Goal: Transaction & Acquisition: Purchase product/service

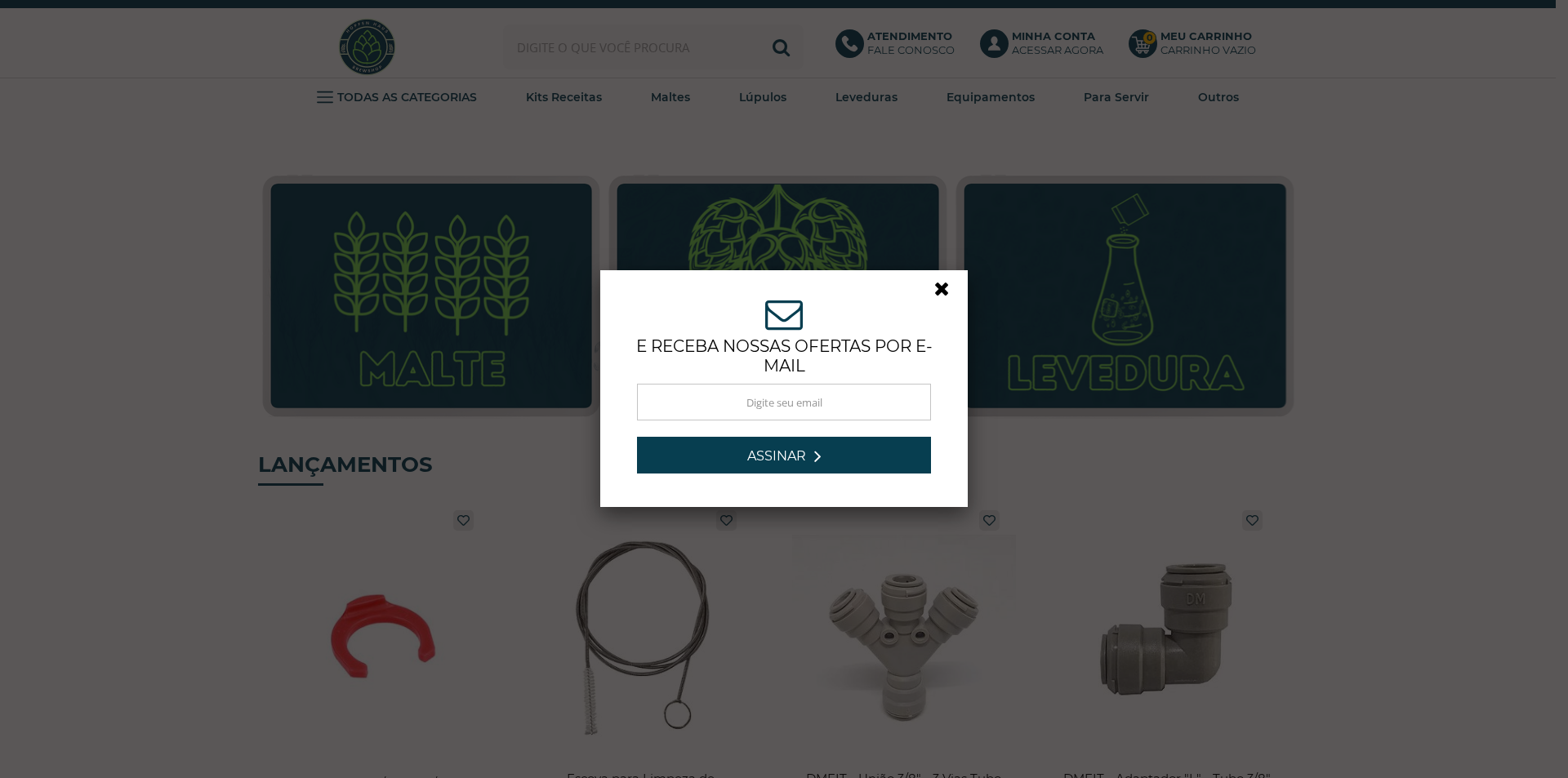
click at [934, 290] on link at bounding box center [949, 293] width 29 height 29
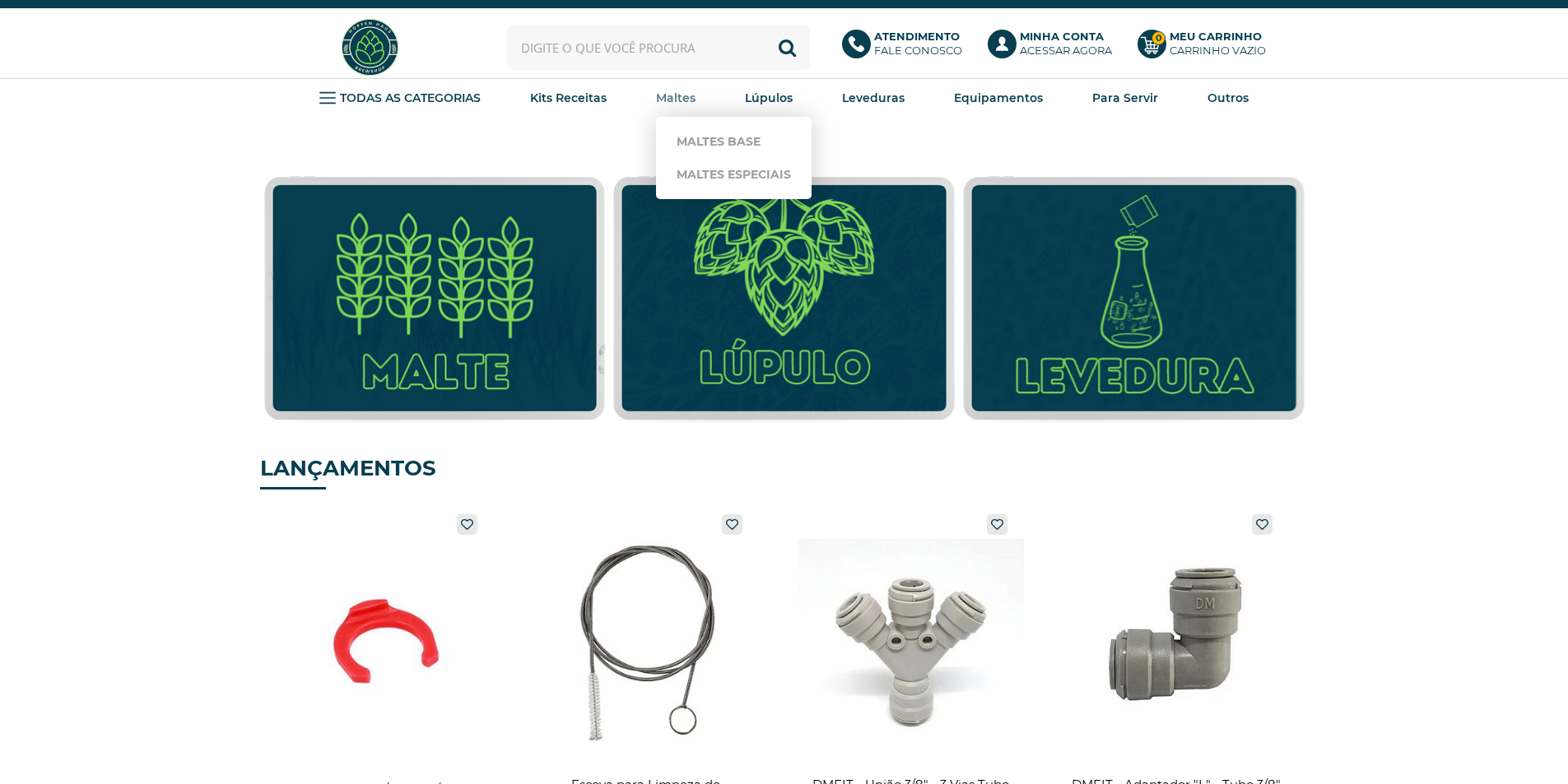
click at [668, 94] on strong "Maltes" at bounding box center [675, 97] width 39 height 15
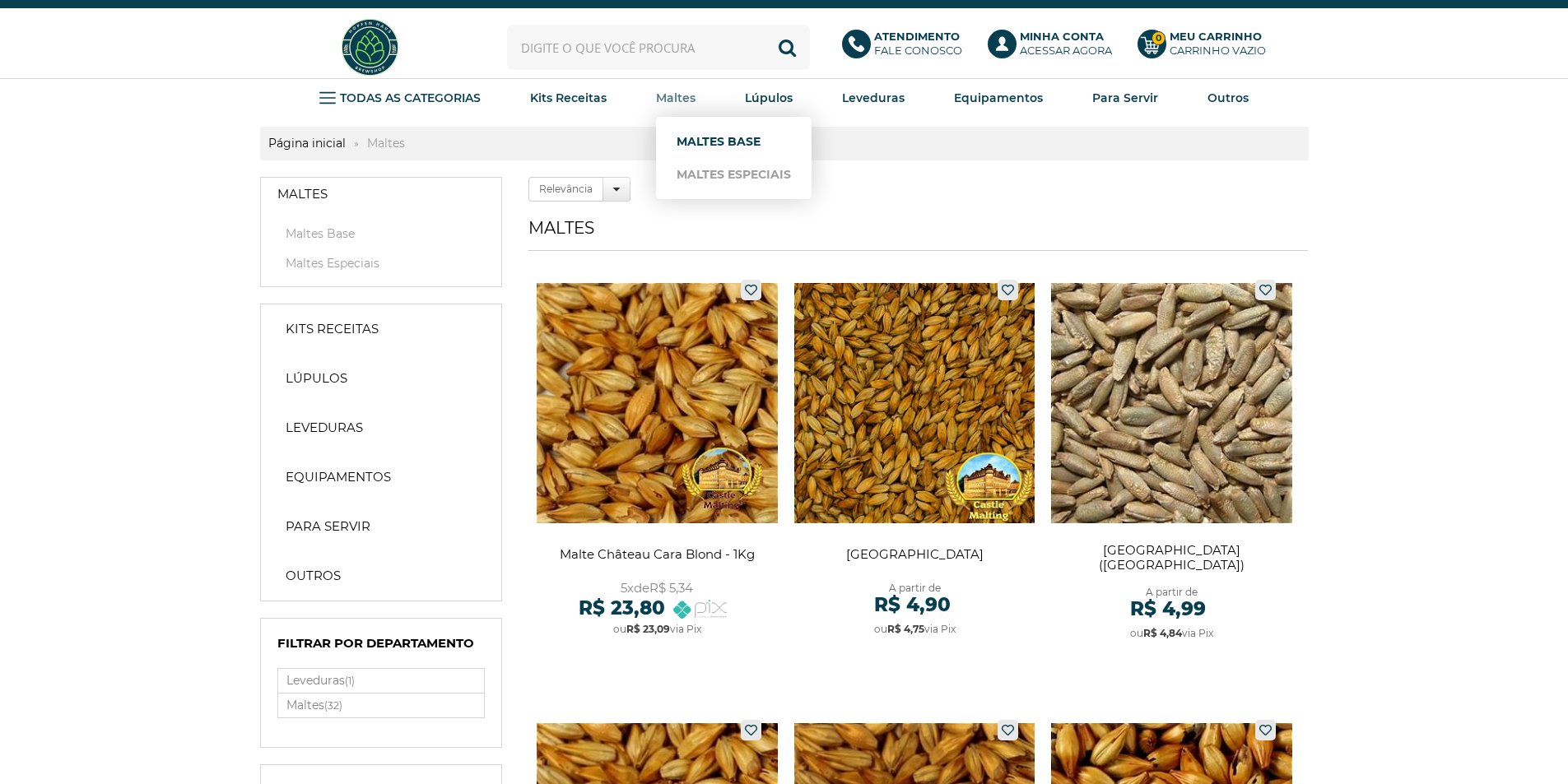
click at [701, 148] on link "Maltes Base" at bounding box center [733, 140] width 114 height 32
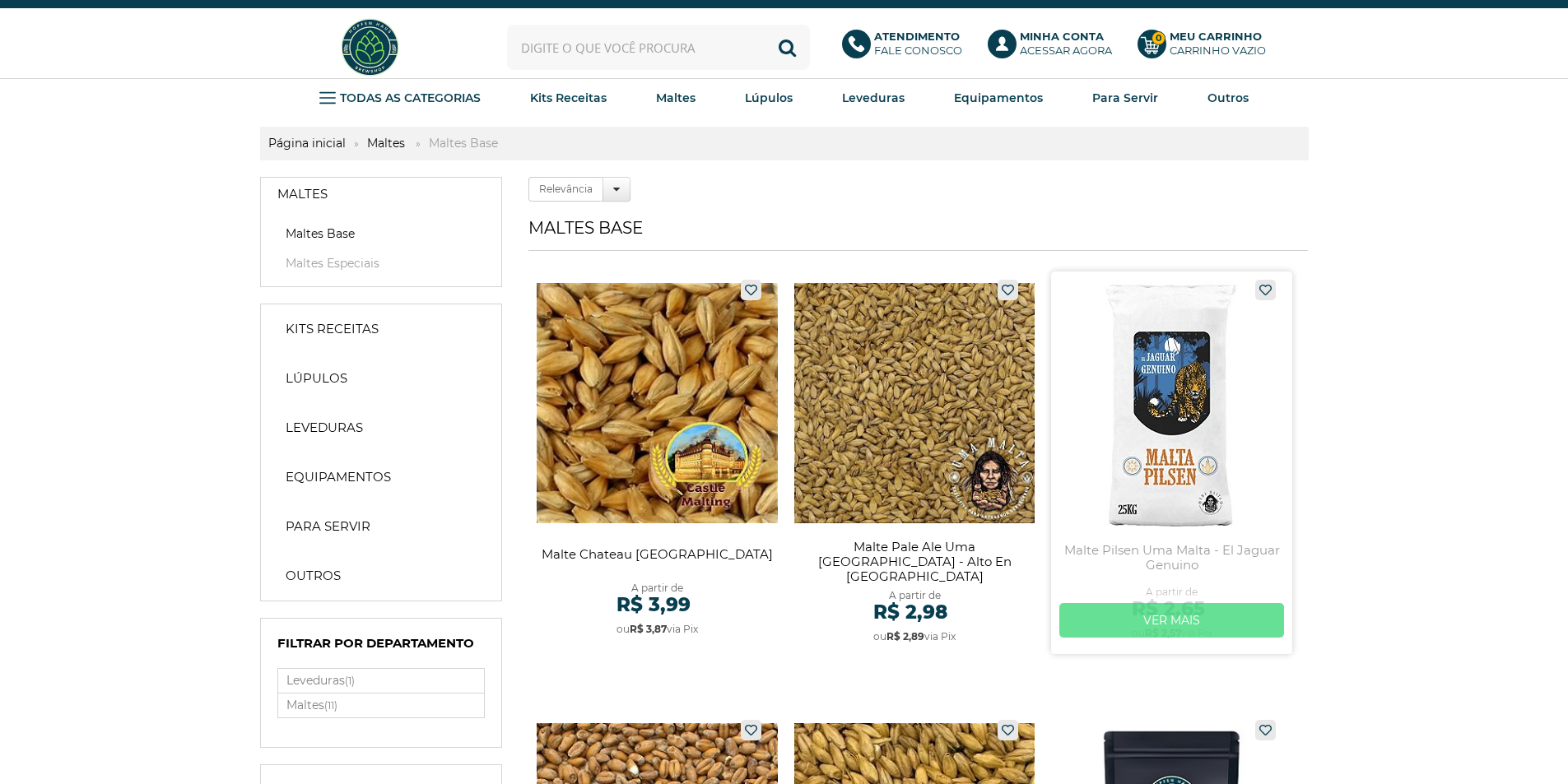
click at [1193, 614] on link "Ver mais" at bounding box center [1172, 620] width 225 height 34
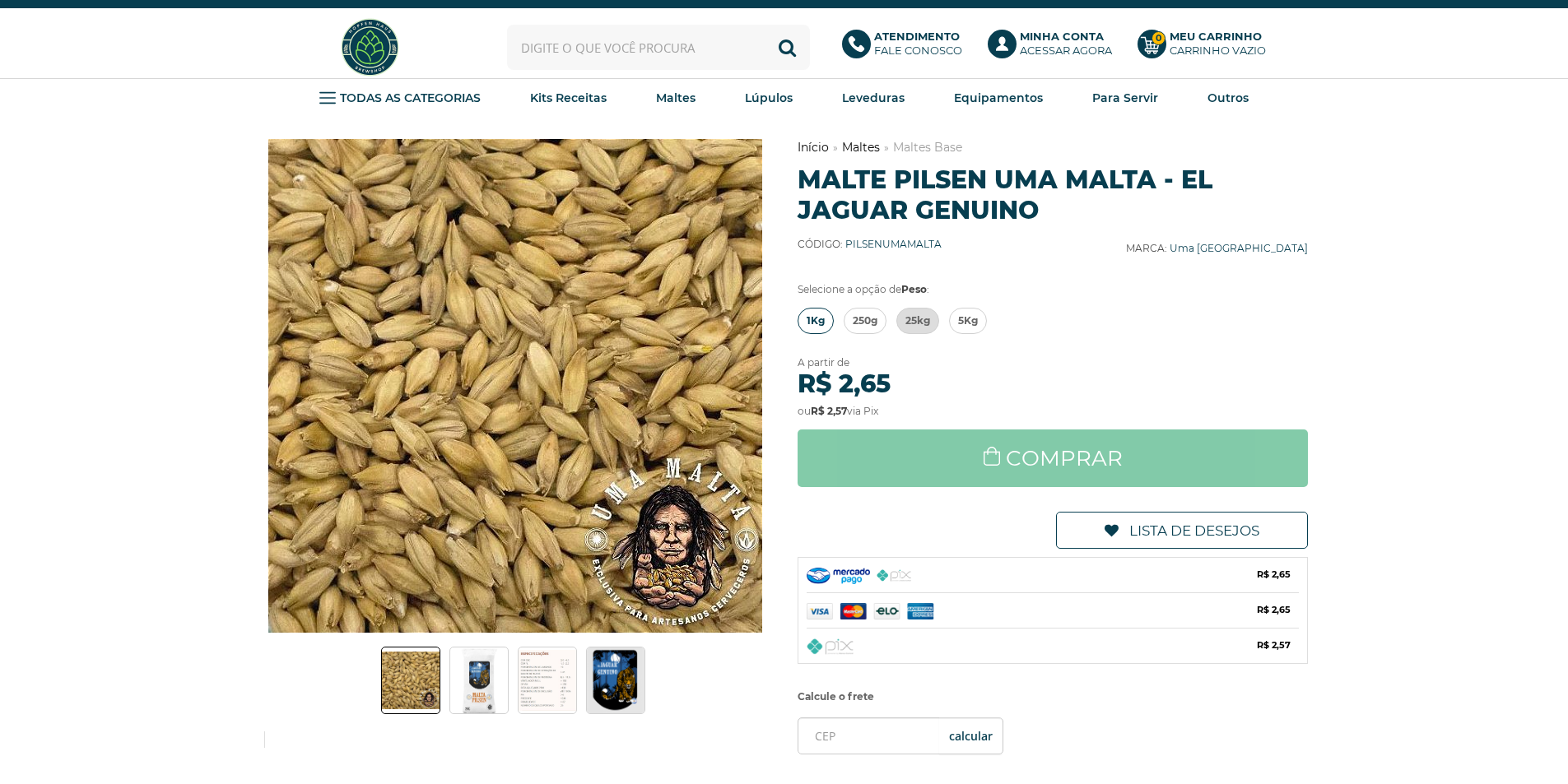
click at [810, 321] on span "1Kg" at bounding box center [816, 320] width 18 height 25
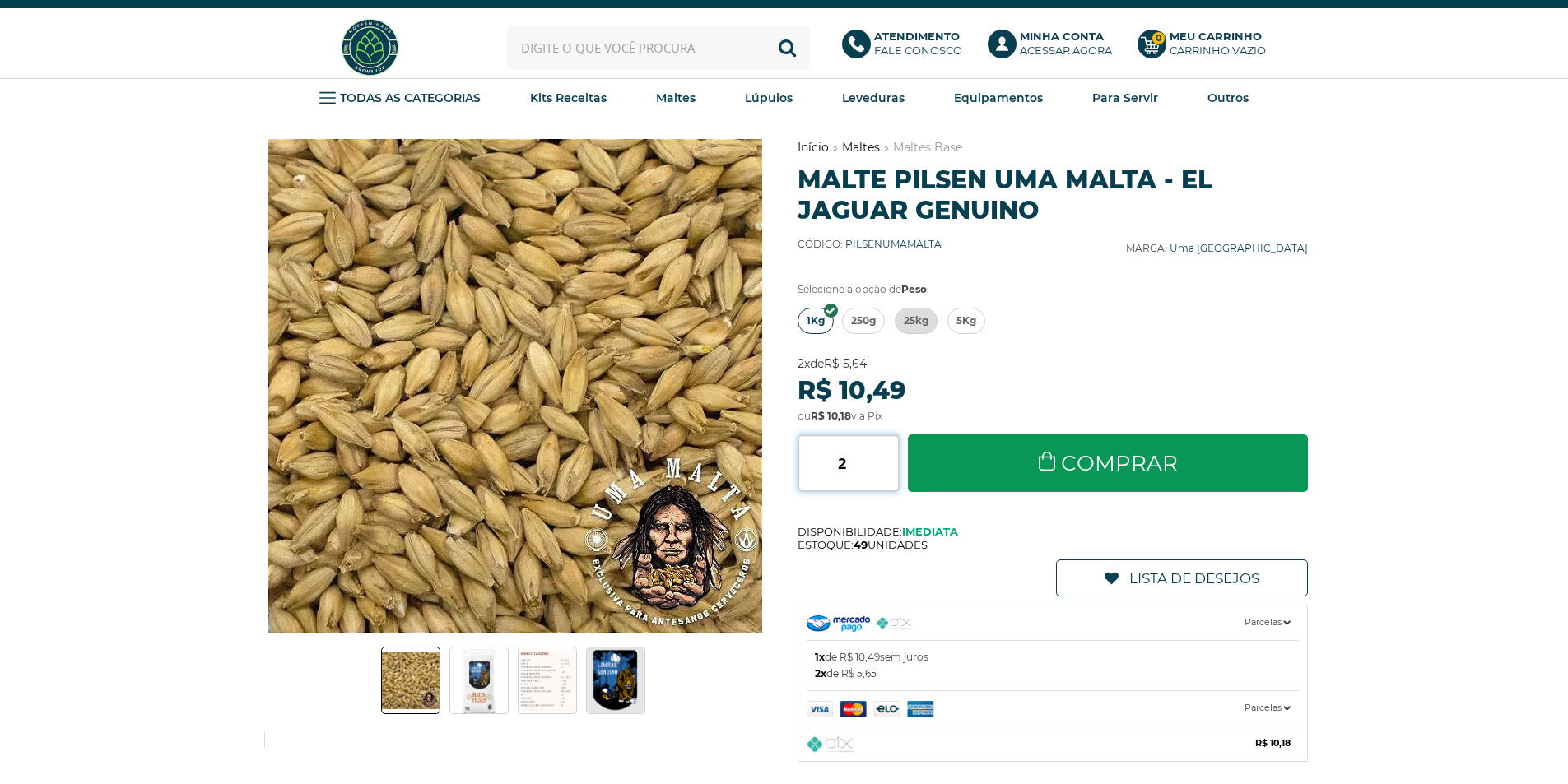
click at [891, 456] on input "2" at bounding box center [848, 463] width 102 height 58
click at [891, 456] on input "3" at bounding box center [848, 463] width 102 height 58
type input "4"
click at [891, 456] on input "4" at bounding box center [848, 463] width 102 height 58
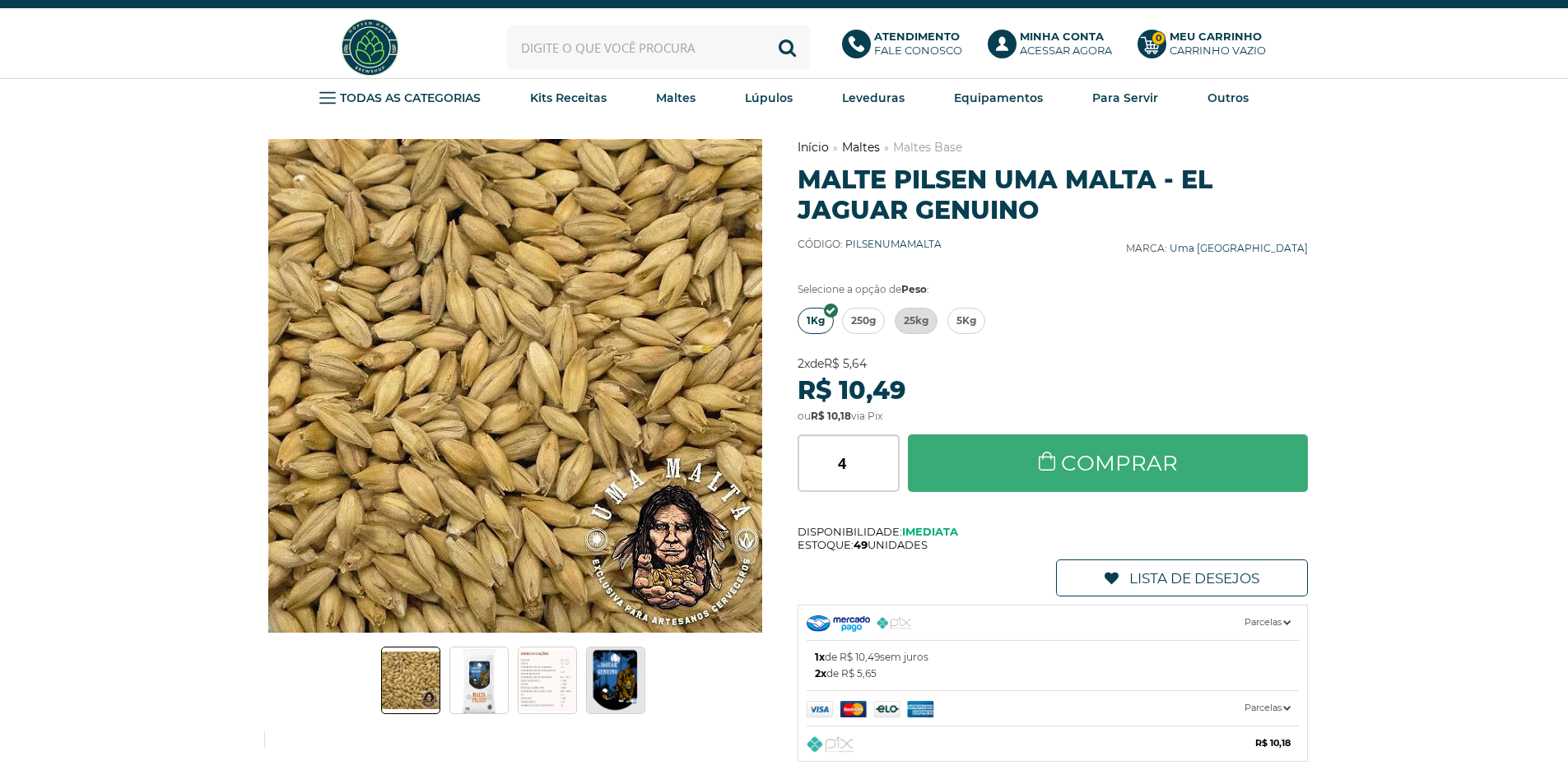
click at [1011, 448] on link "Comprar" at bounding box center [1109, 463] width 401 height 58
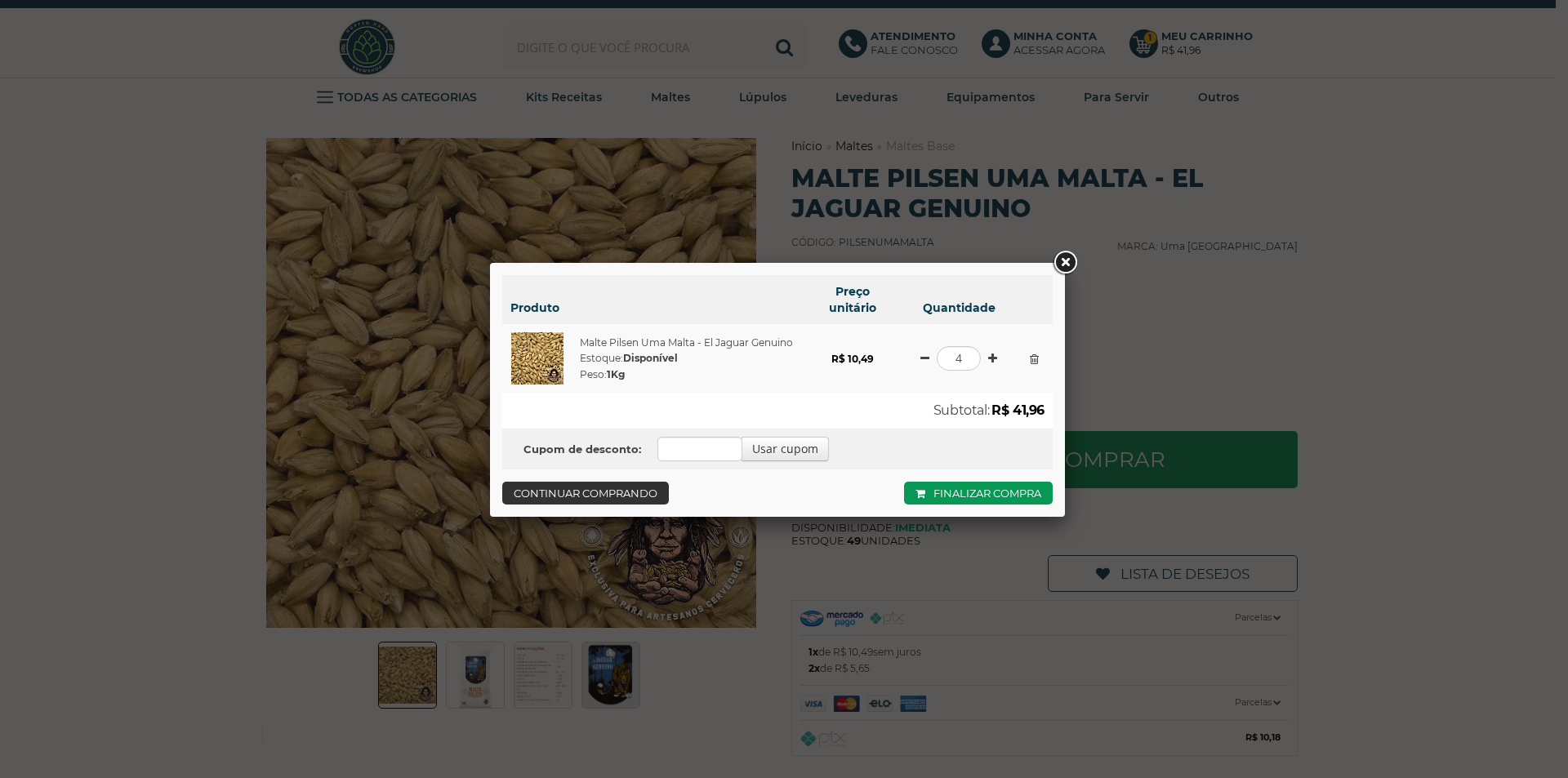
click at [650, 491] on link "Continuar comprando" at bounding box center [585, 492] width 167 height 22
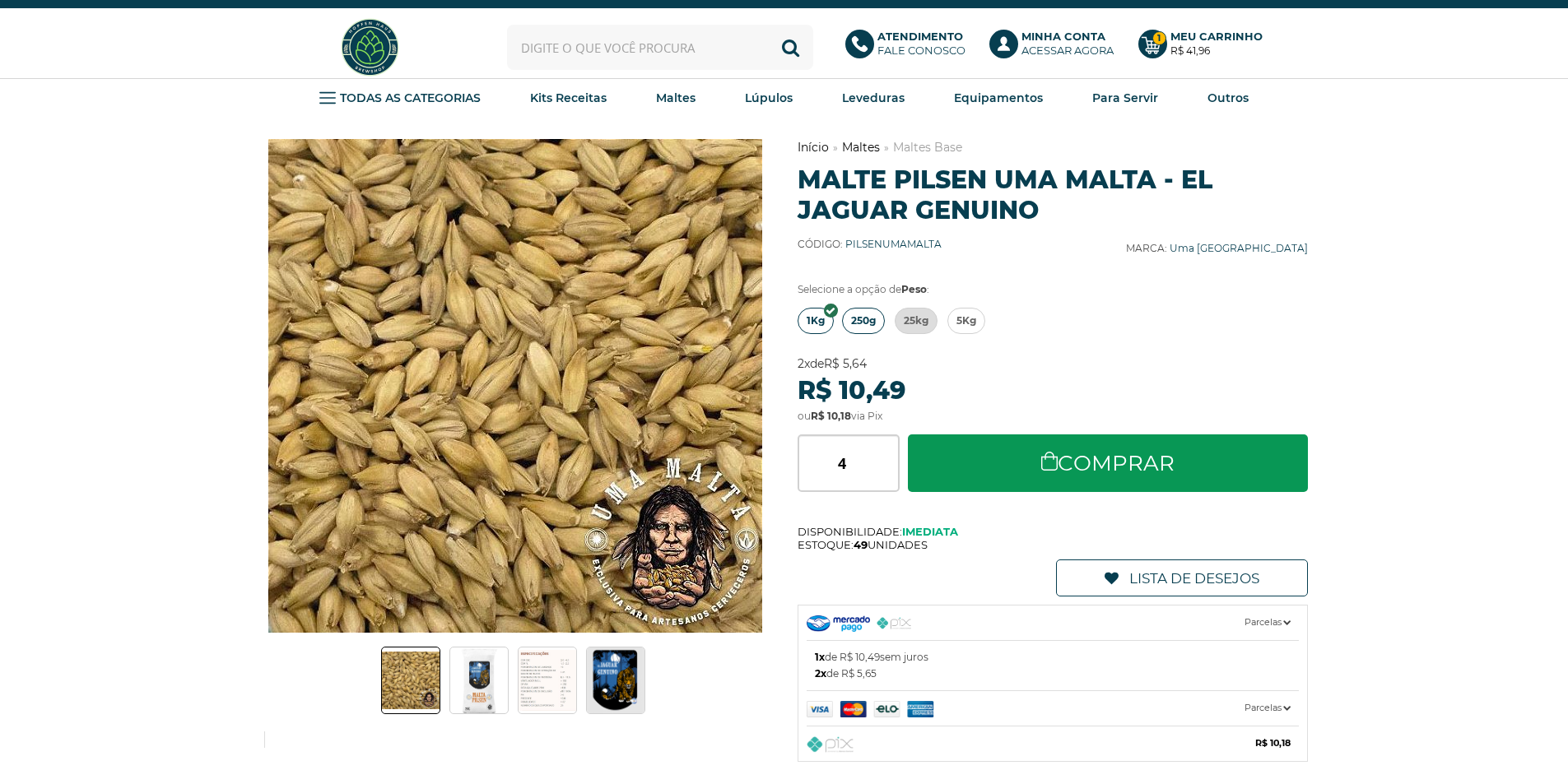
click at [863, 322] on span "250g" at bounding box center [863, 320] width 25 height 25
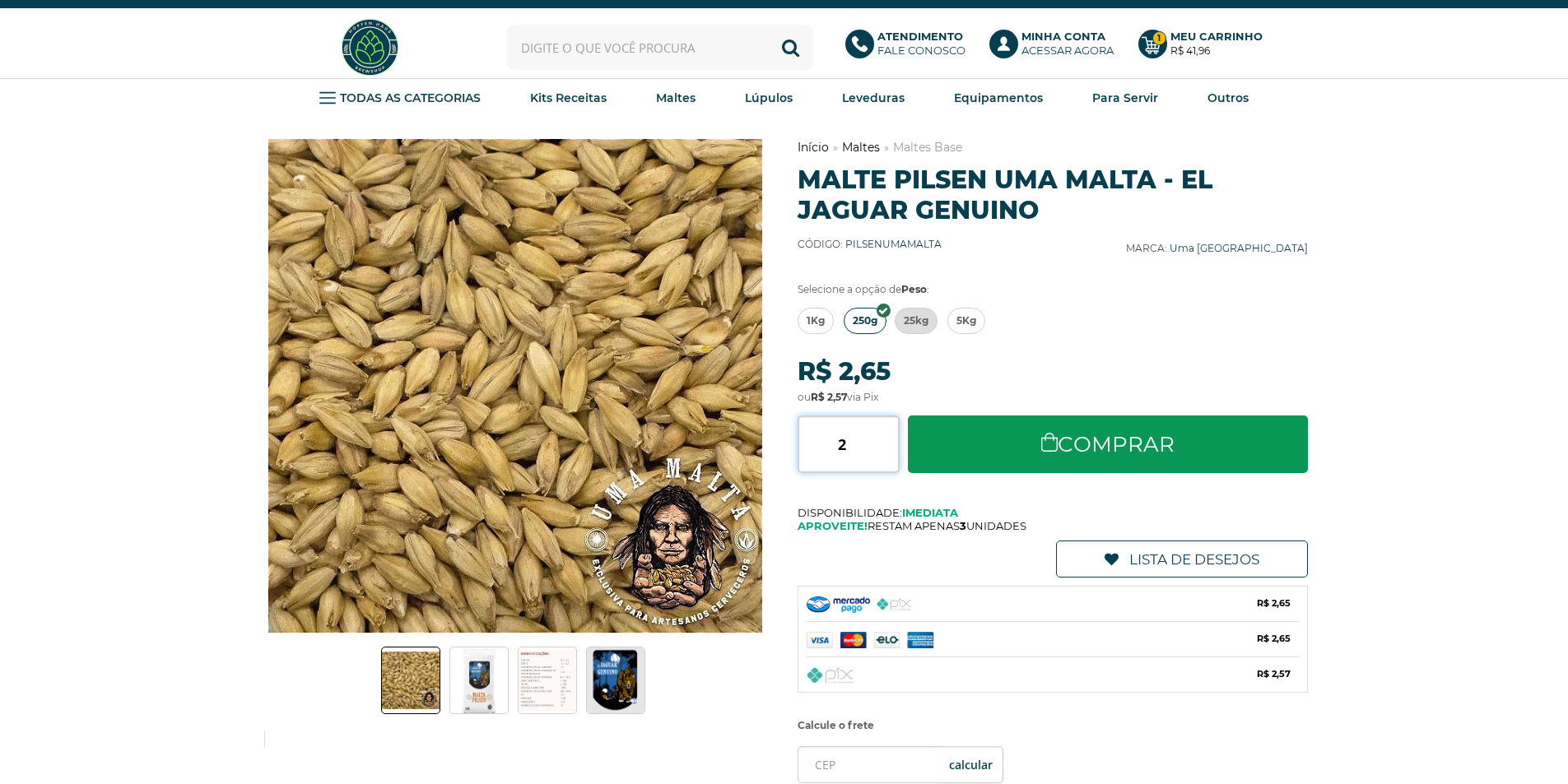
click at [894, 439] on input "2" at bounding box center [848, 444] width 102 height 58
click at [894, 439] on input "3" at bounding box center [848, 444] width 102 height 58
click at [888, 447] on input "2" at bounding box center [848, 444] width 102 height 58
click at [888, 447] on input "1" at bounding box center [848, 444] width 102 height 58
type input "2"
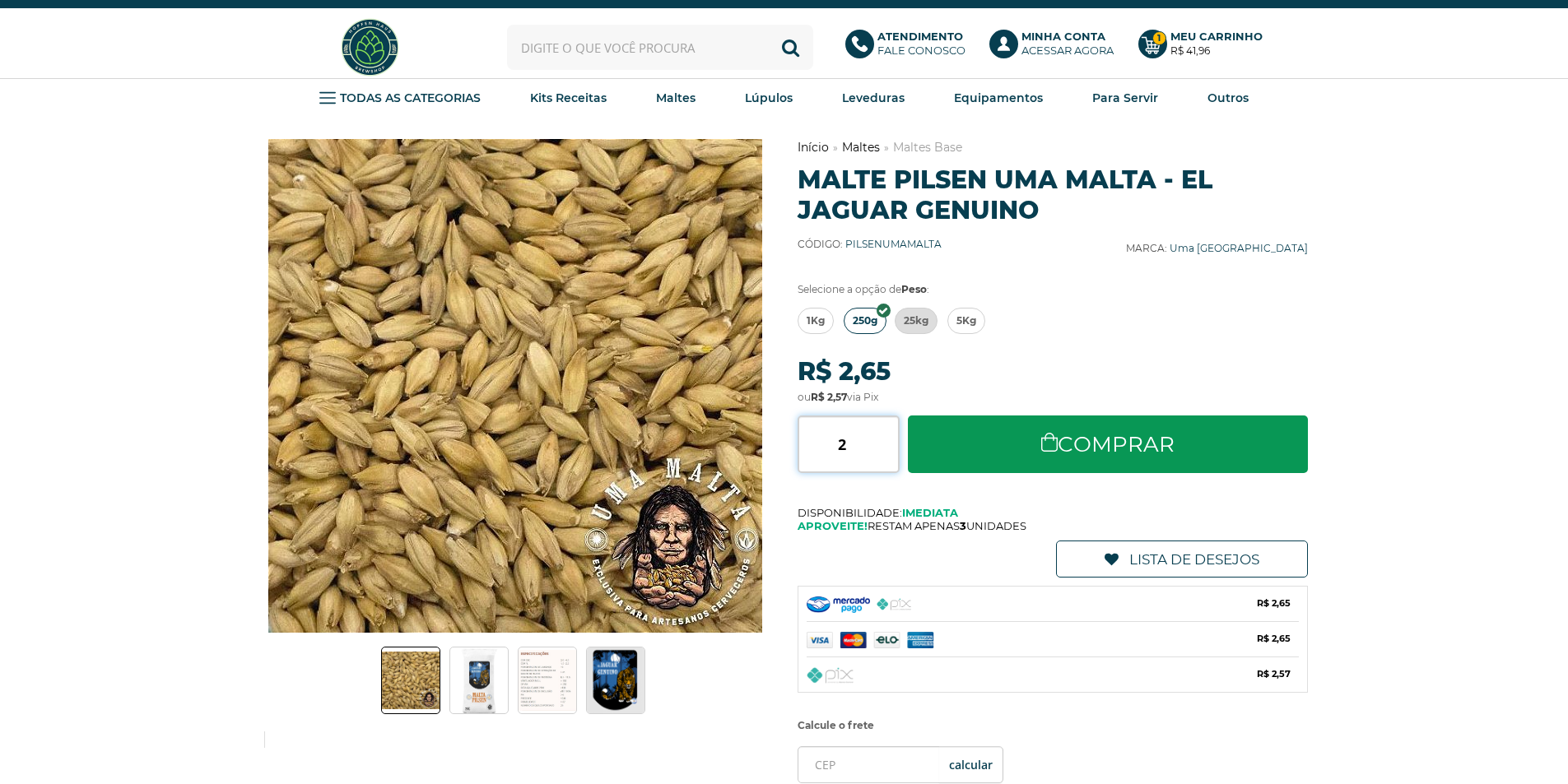
click at [893, 438] on input "2" at bounding box center [848, 444] width 102 height 58
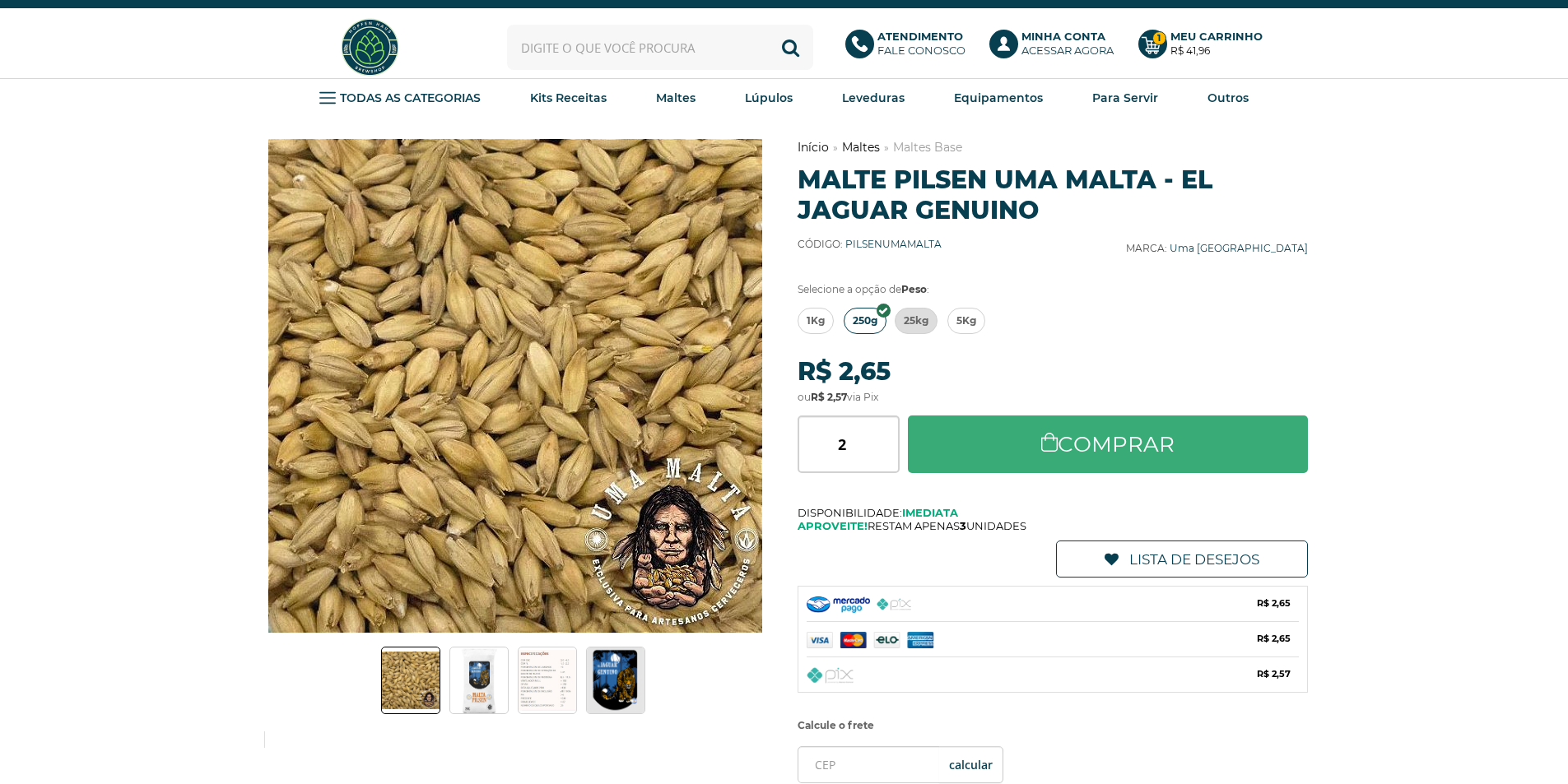
click at [1009, 437] on link "Comprar" at bounding box center [1109, 444] width 401 height 58
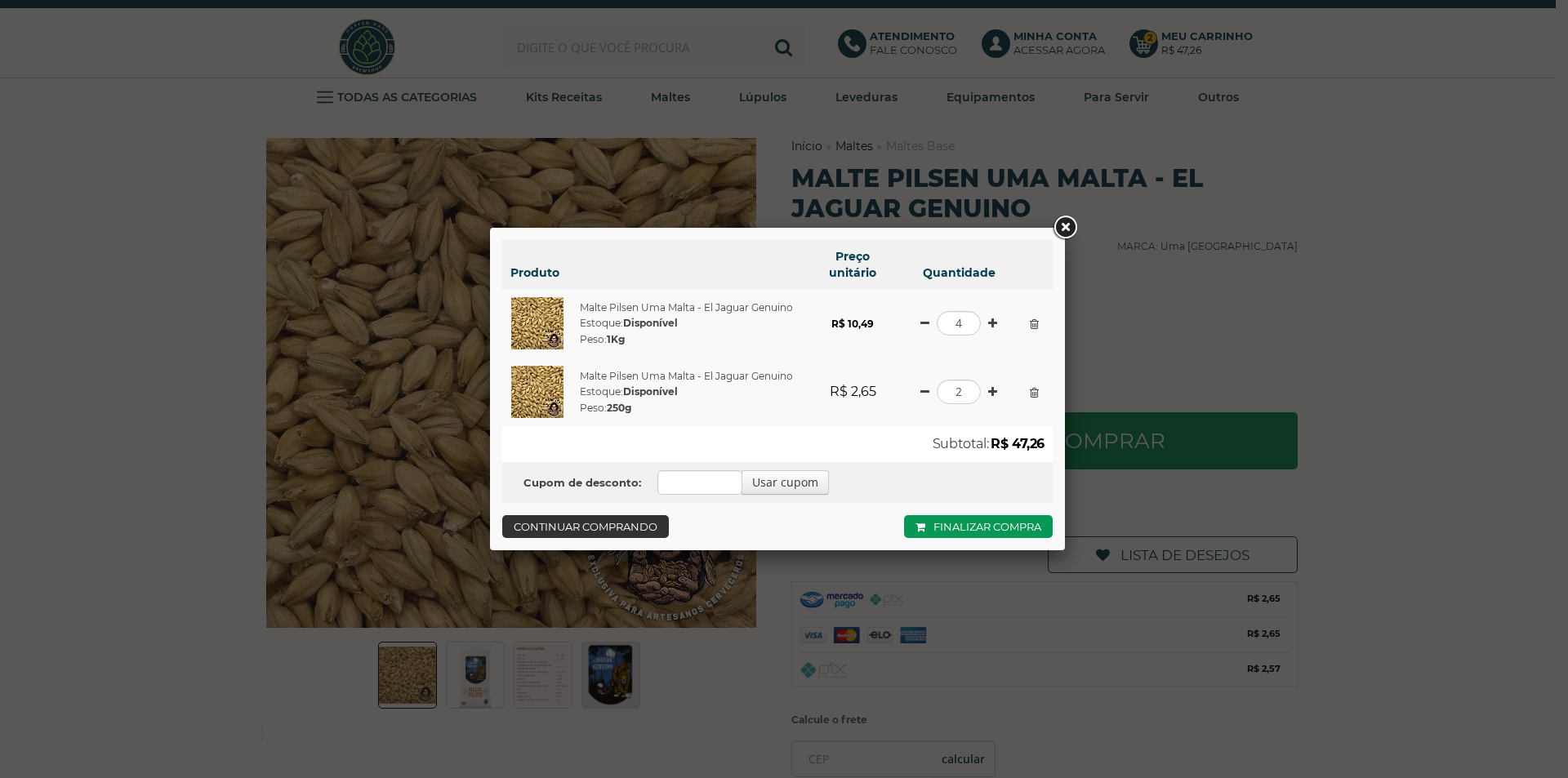
click at [592, 529] on link "Continuar comprando" at bounding box center [585, 525] width 167 height 22
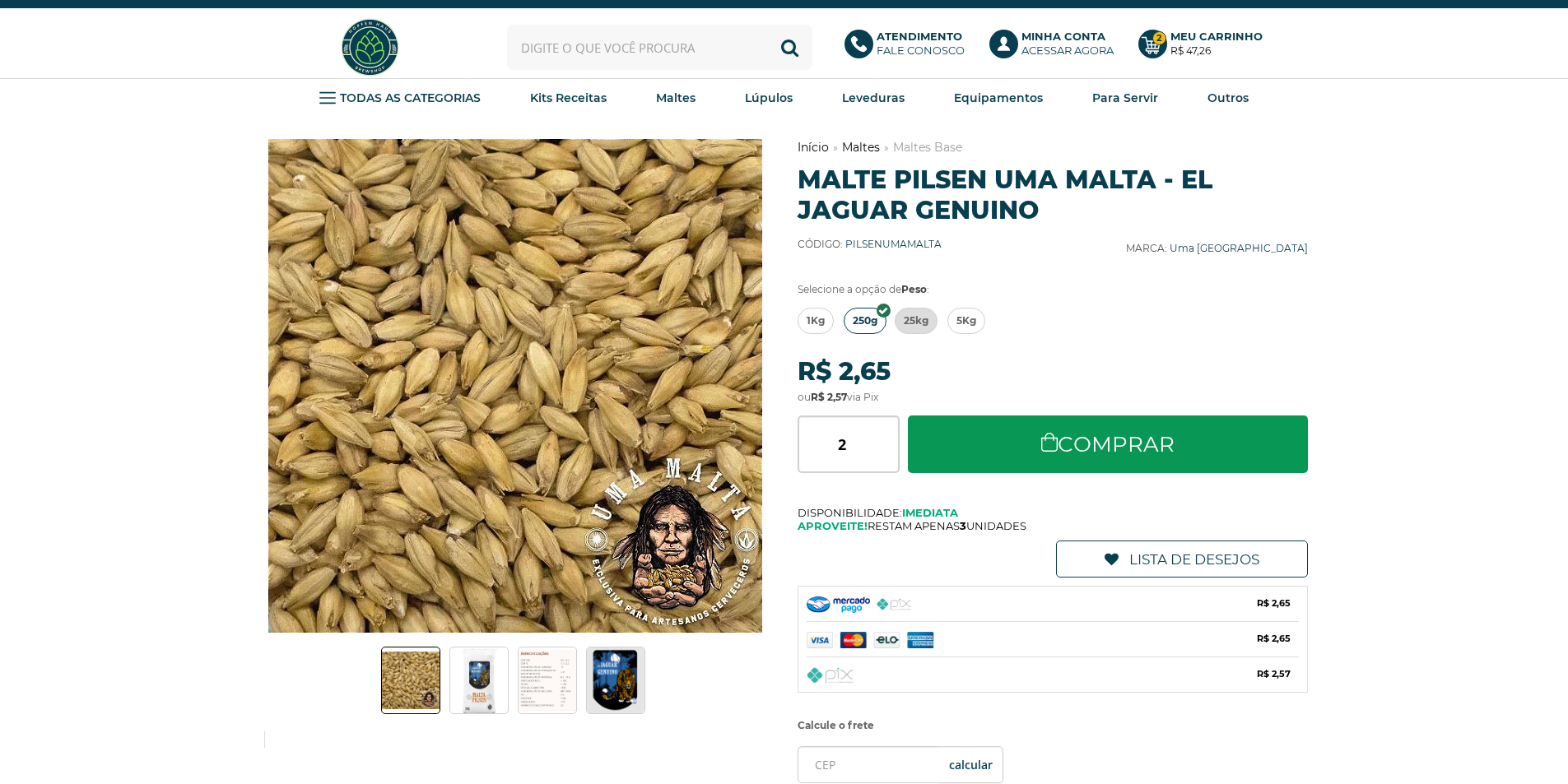
click at [580, 59] on input "text" at bounding box center [660, 47] width 306 height 45
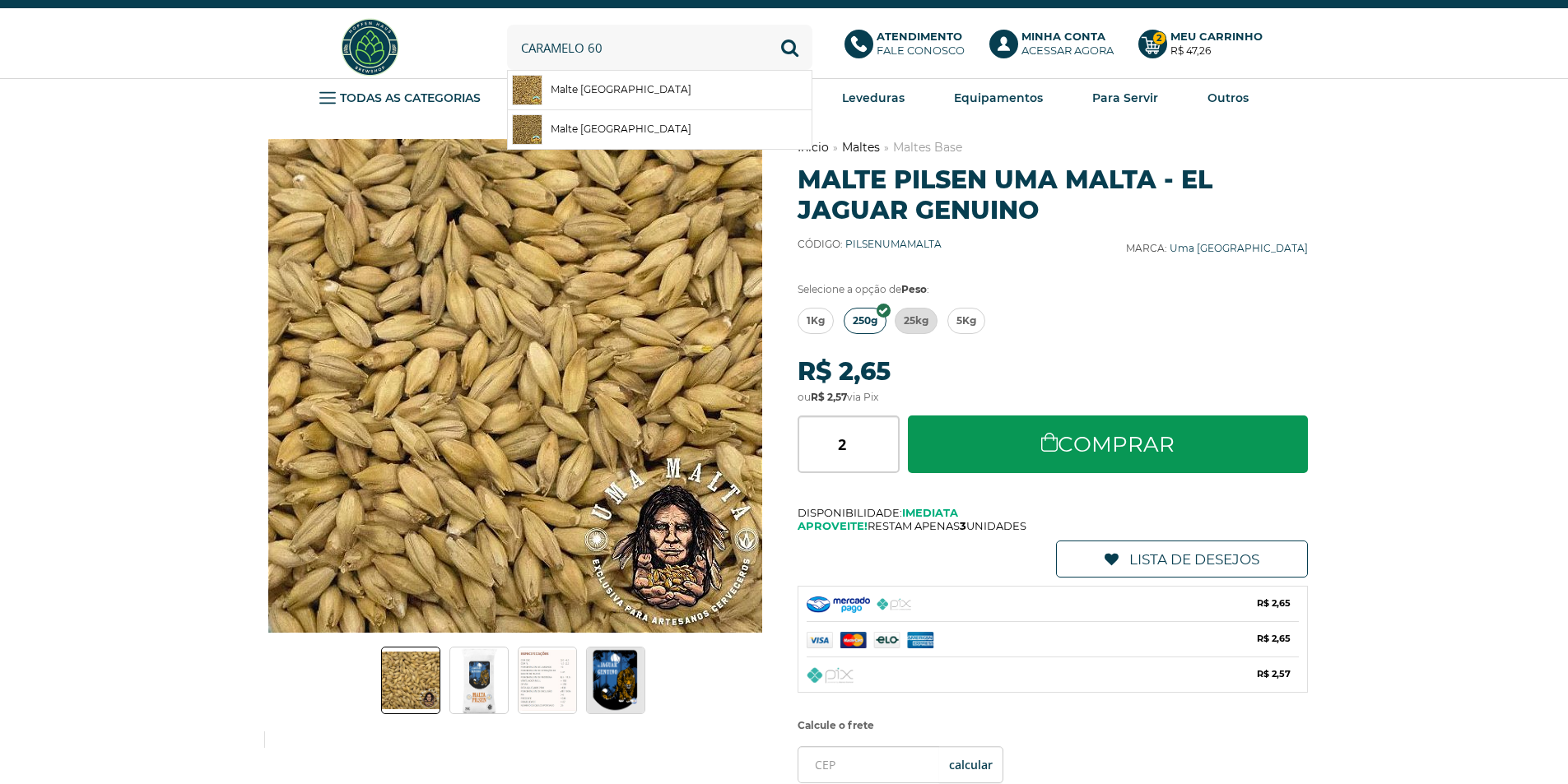
type input "caramelo 60"
click at [767, 25] on button "Buscar" at bounding box center [789, 47] width 45 height 45
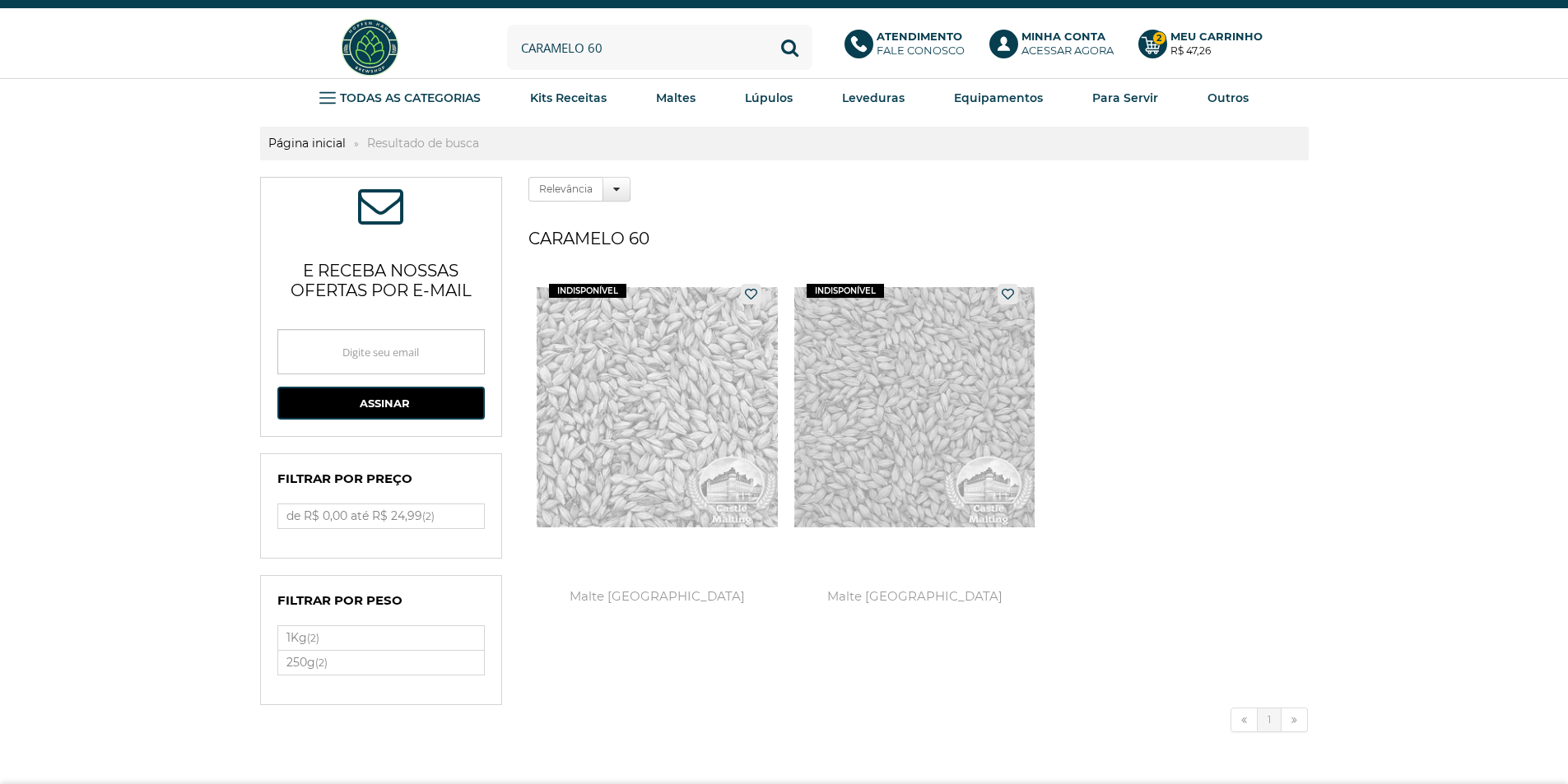
click at [614, 54] on input "caramelo 60" at bounding box center [660, 47] width 306 height 45
type input "c"
click at [701, 165] on link "Maltes Especiais" at bounding box center [733, 174] width 114 height 32
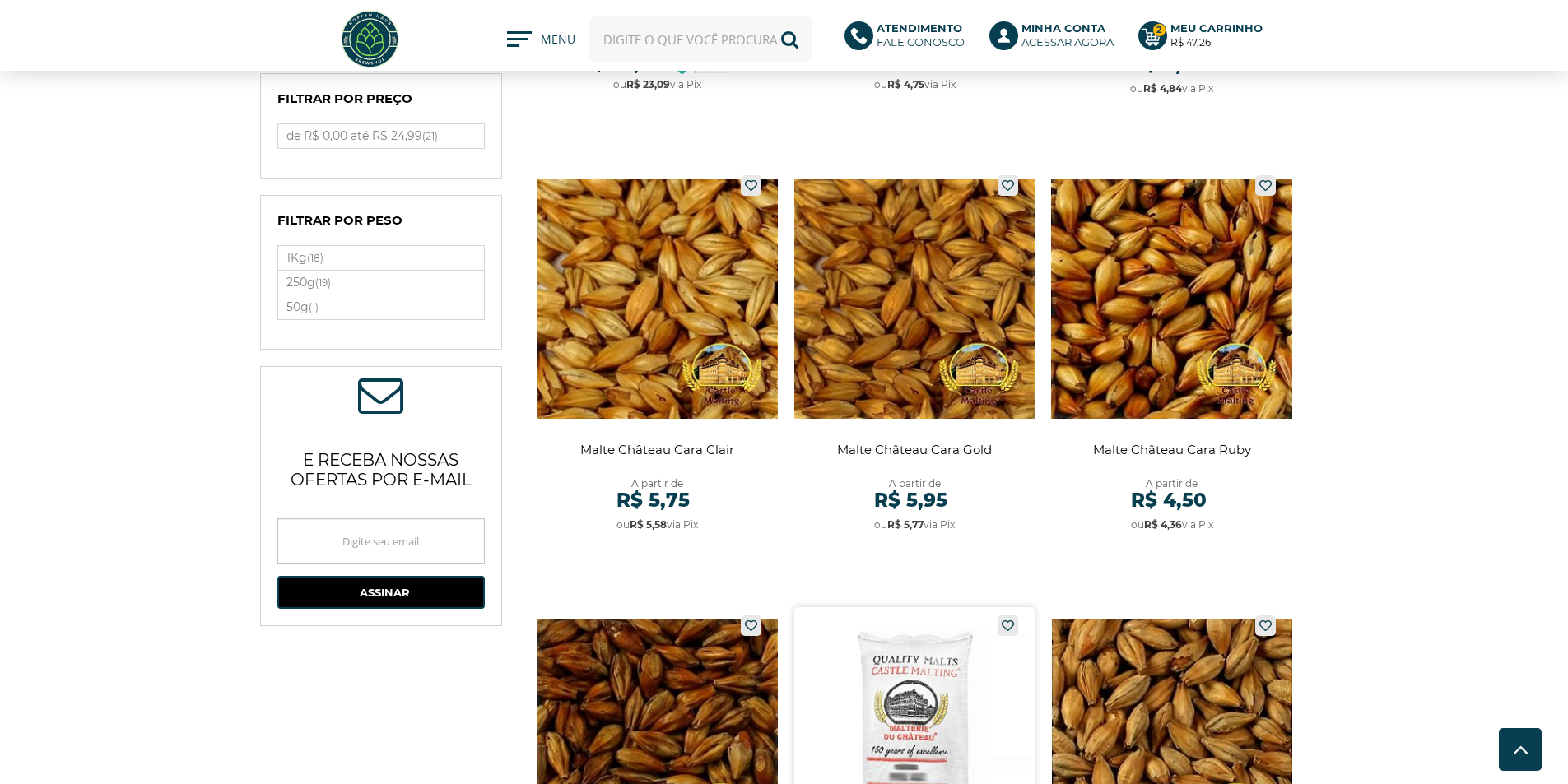
scroll to position [412, 0]
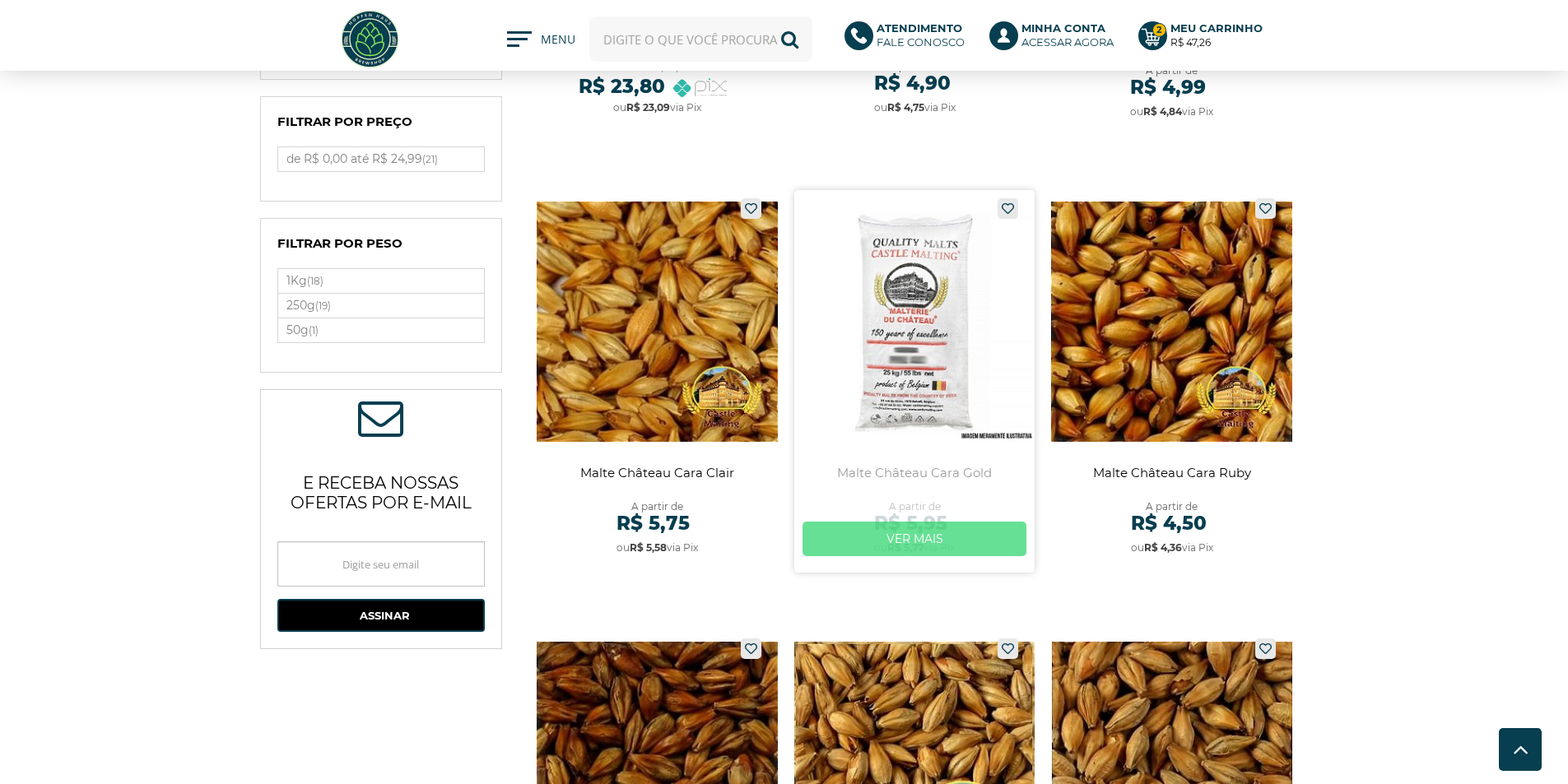
click at [942, 534] on link "Ver mais" at bounding box center [914, 538] width 225 height 34
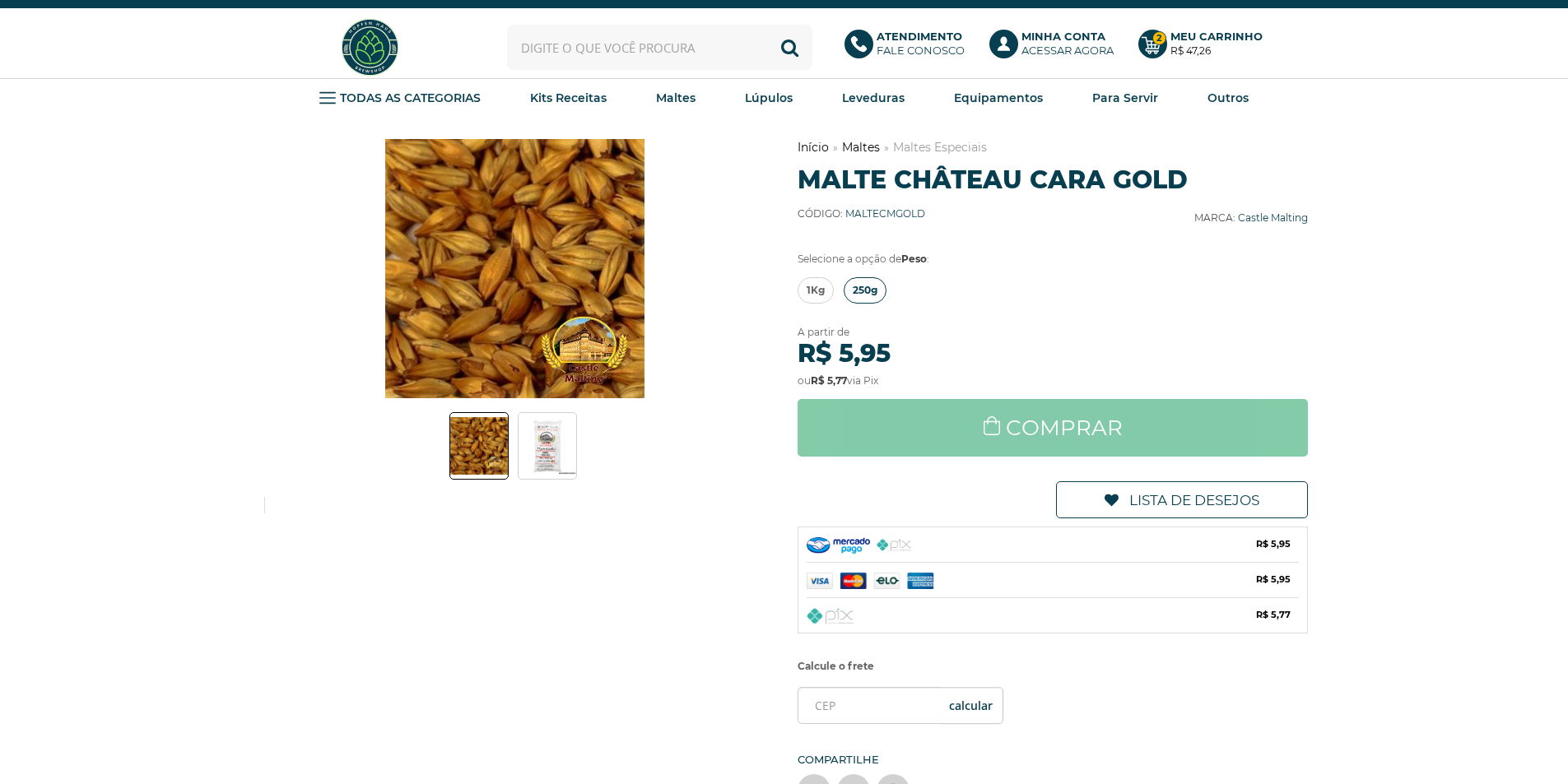
click at [851, 296] on link "250g" at bounding box center [865, 290] width 43 height 27
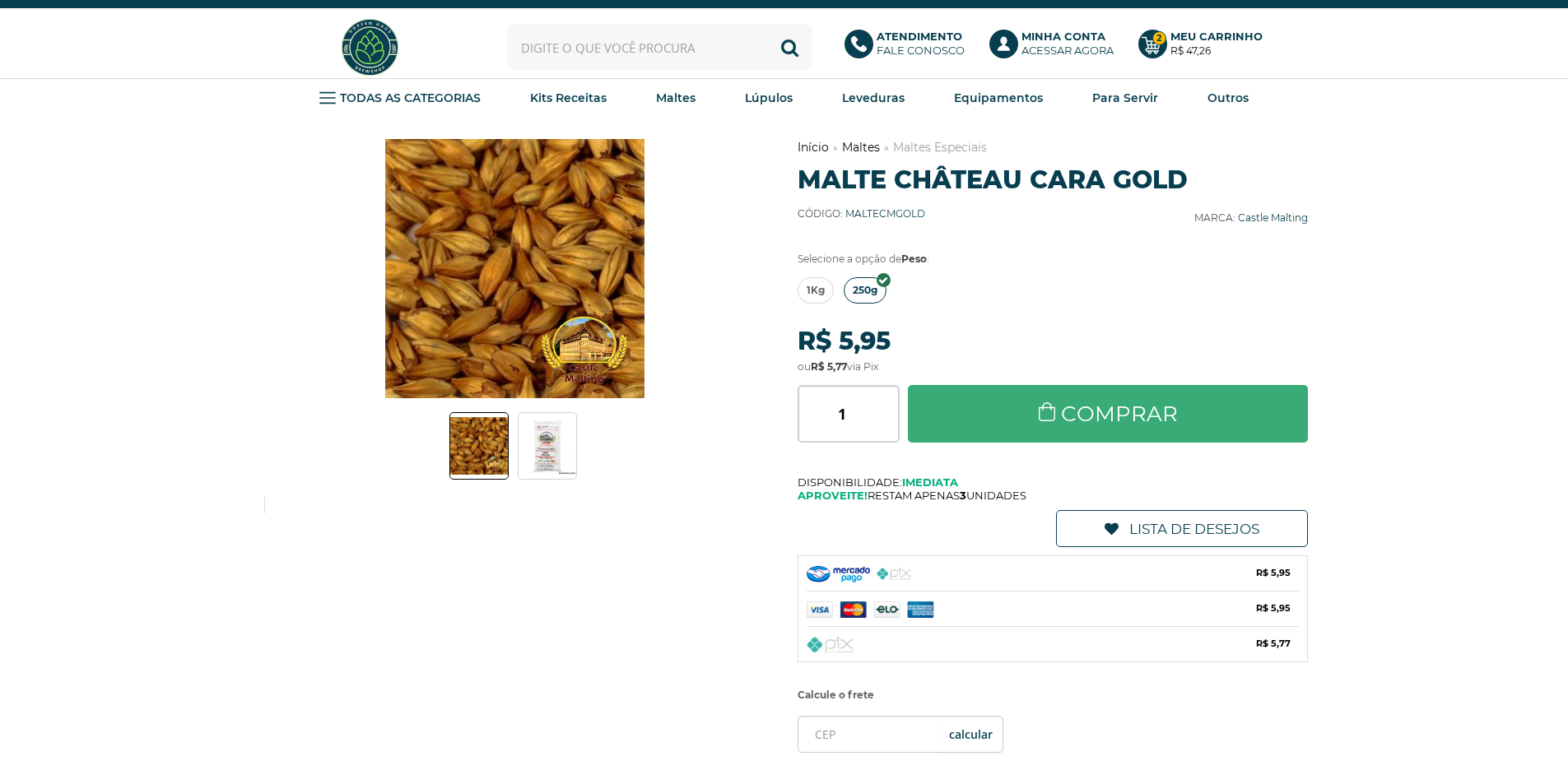
click at [1020, 420] on link "Comprar" at bounding box center [1109, 414] width 401 height 58
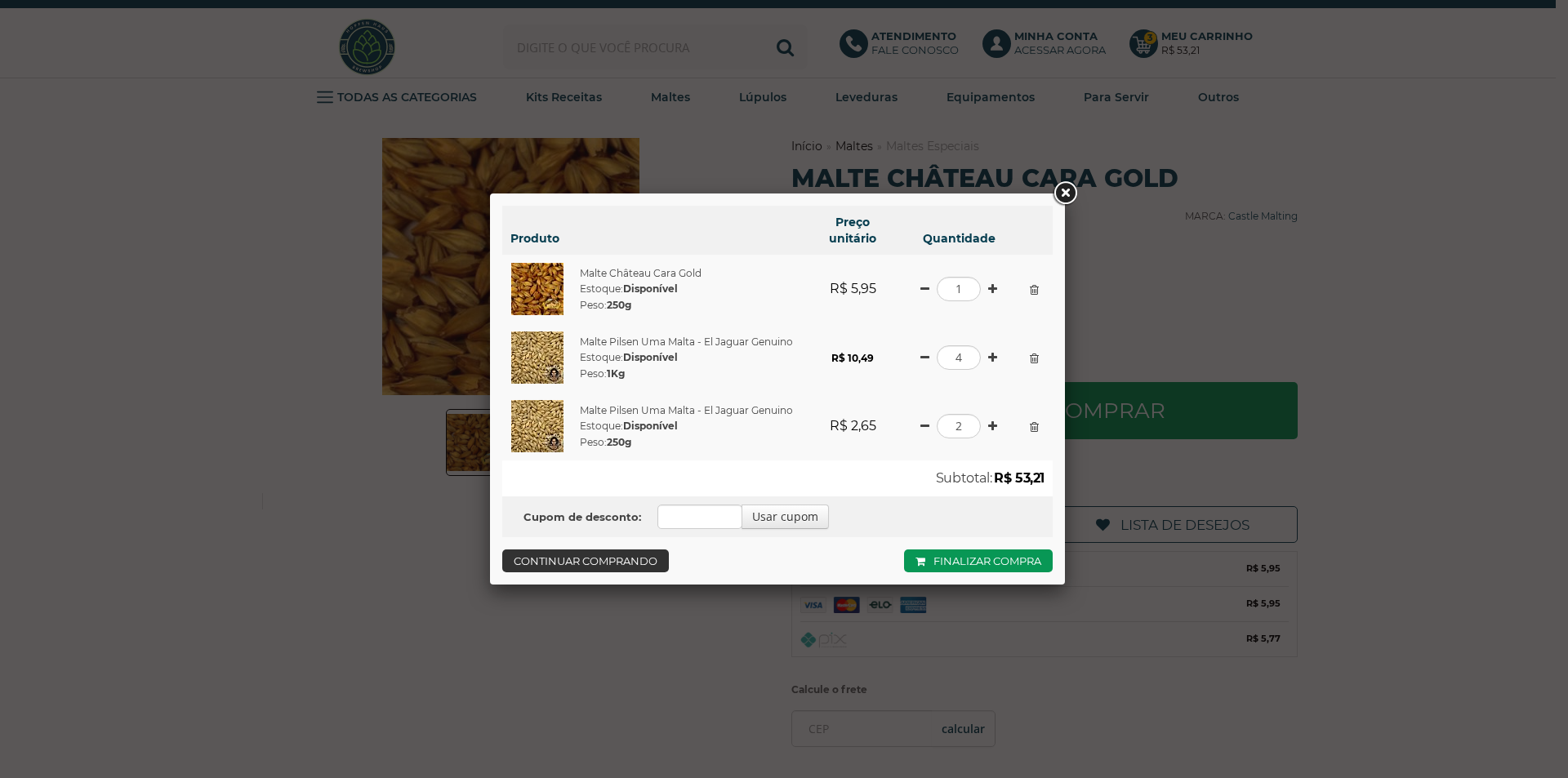
click at [551, 555] on link "Continuar comprando" at bounding box center [585, 560] width 167 height 22
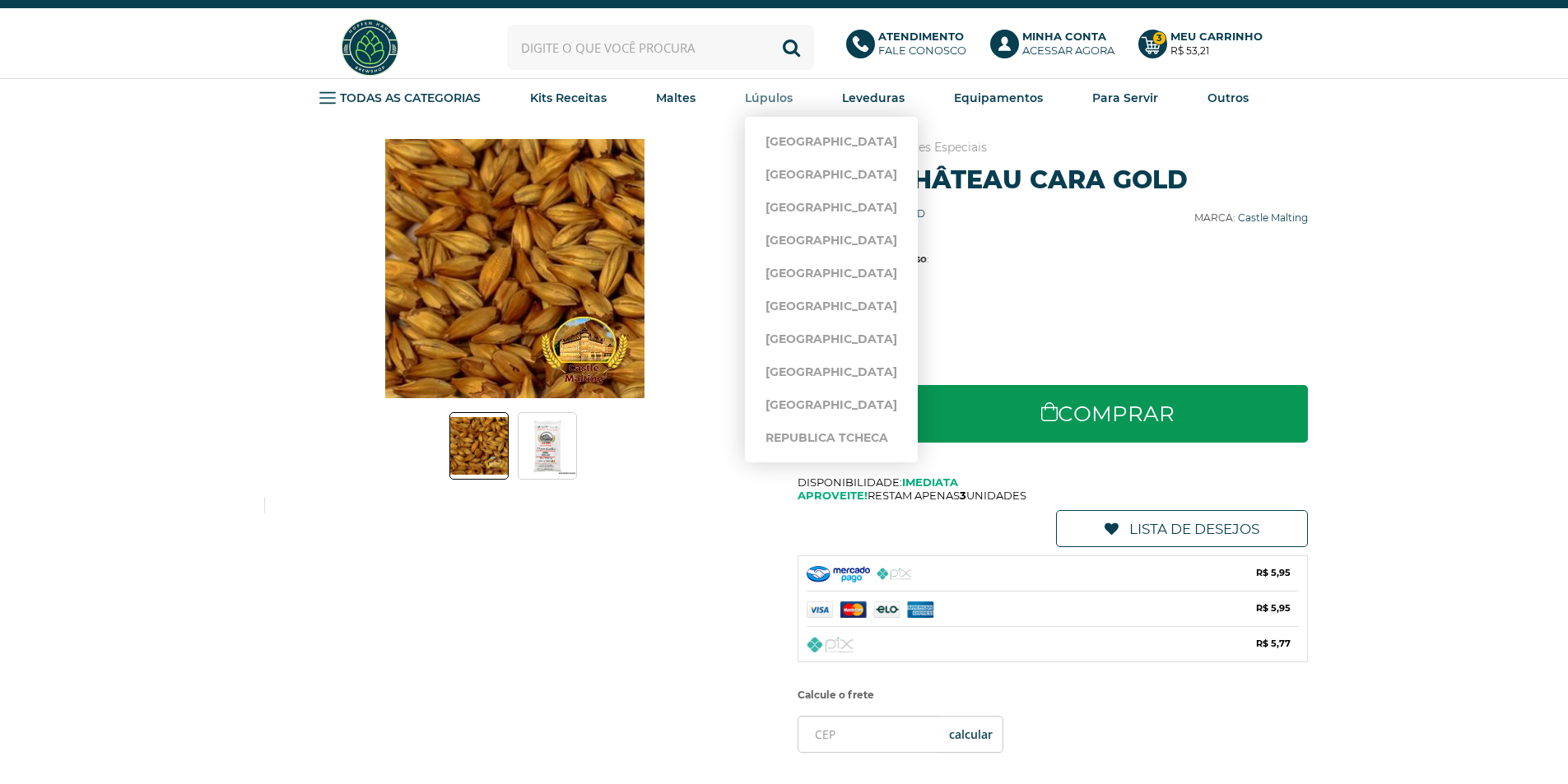
click at [769, 98] on strong "Lúpulos" at bounding box center [769, 97] width 48 height 15
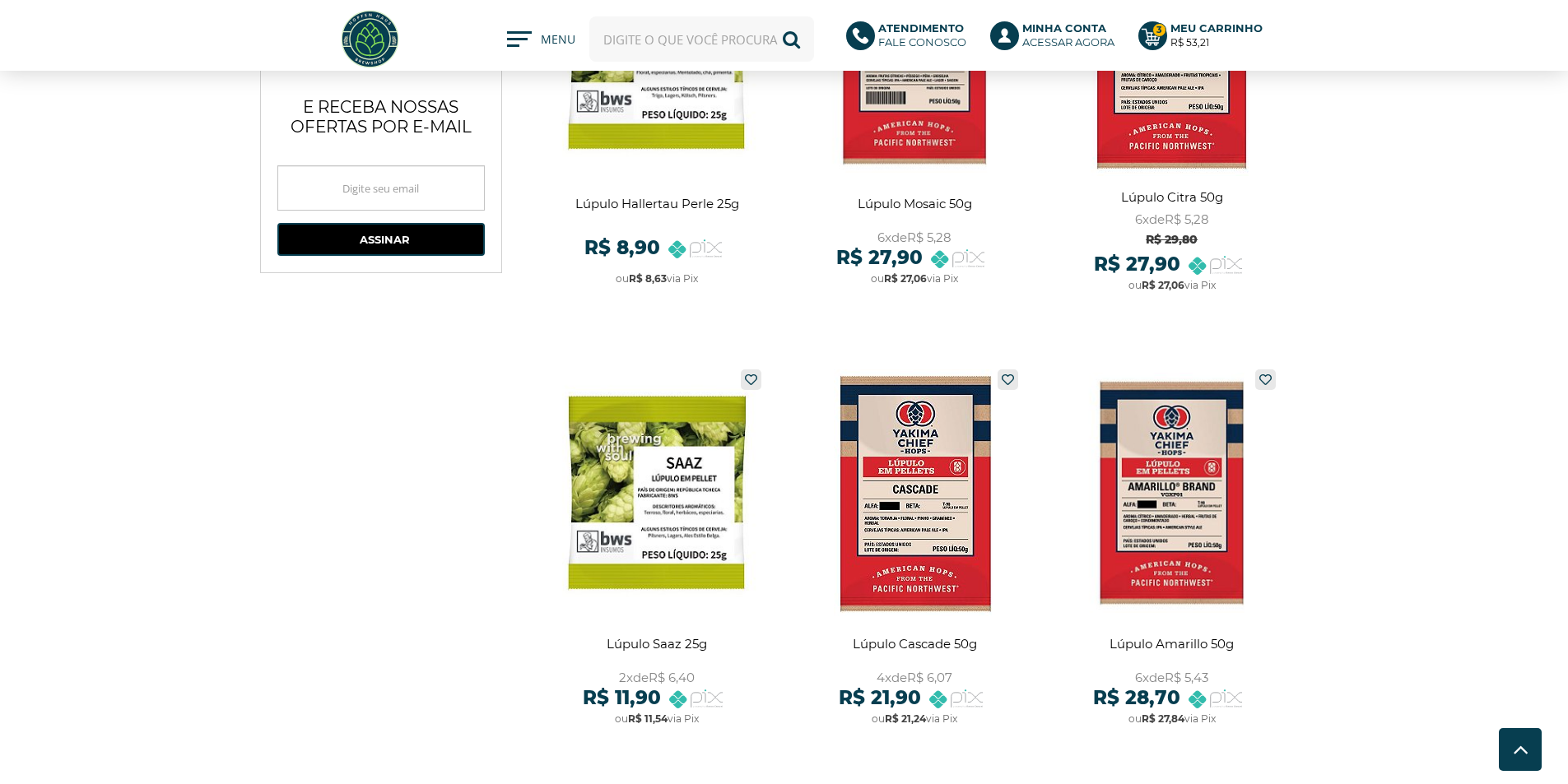
scroll to position [1151, 0]
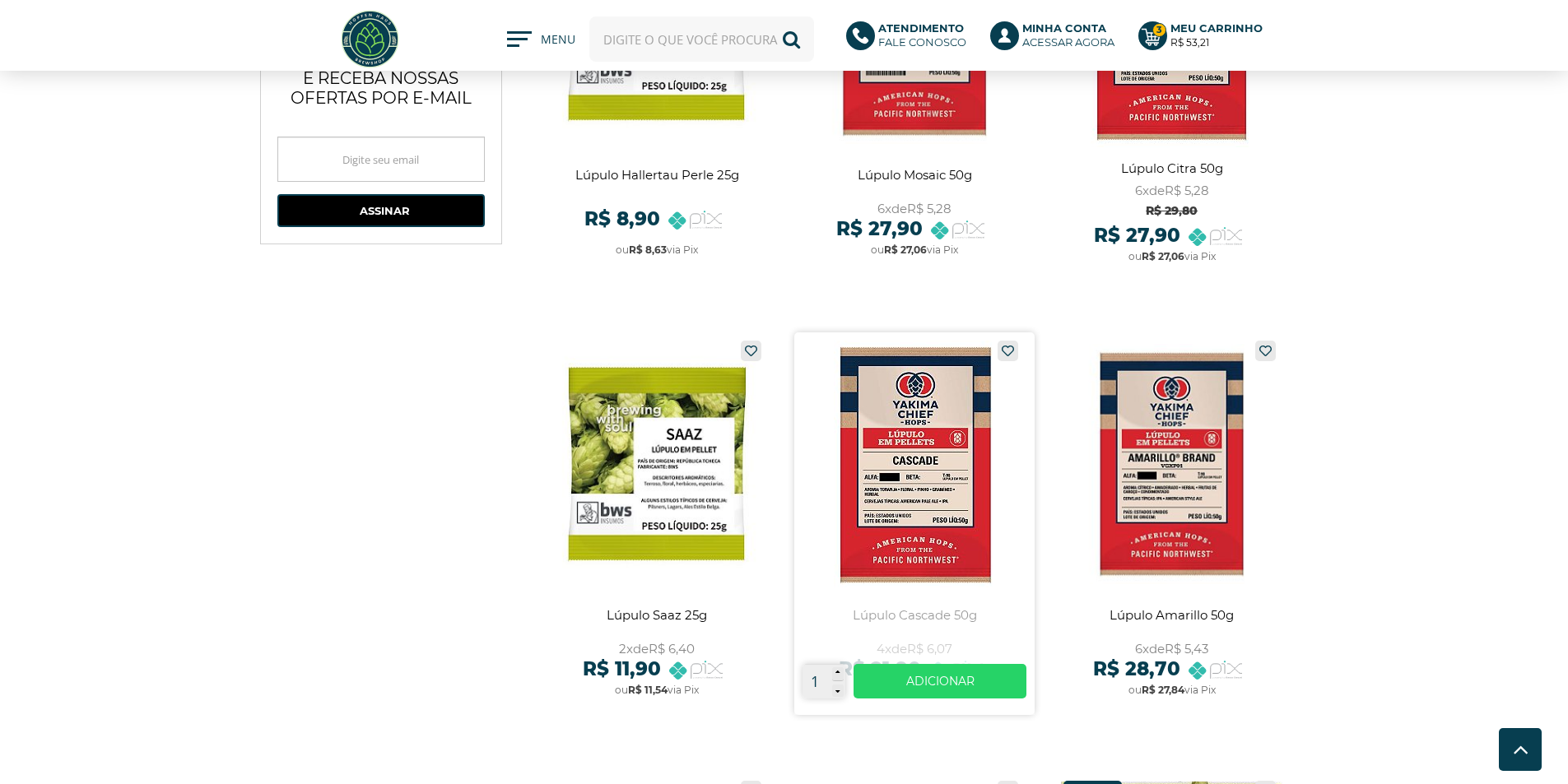
click at [893, 468] on link at bounding box center [914, 523] width 241 height 382
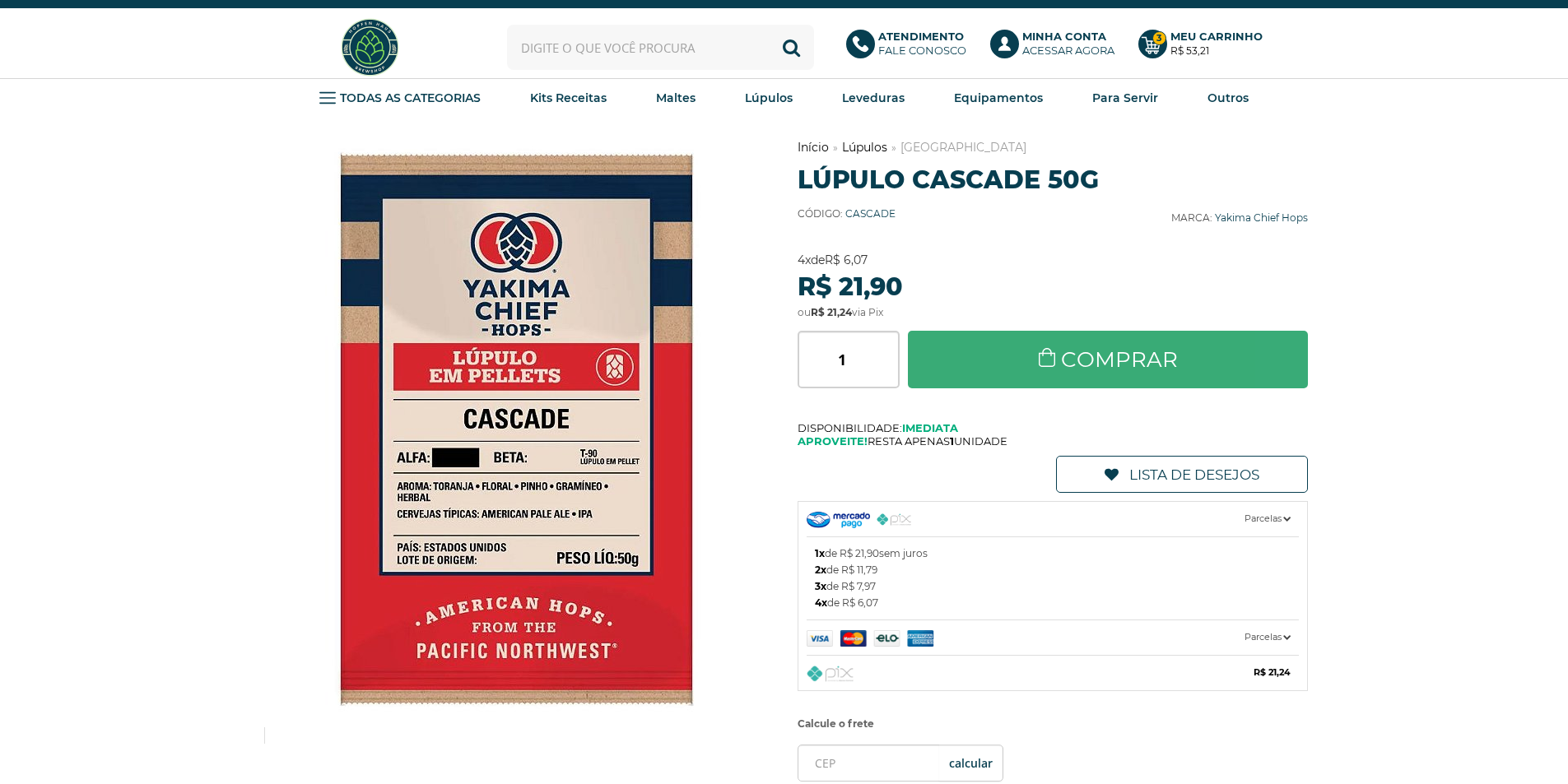
click at [1002, 350] on link "Comprar" at bounding box center [1109, 360] width 401 height 58
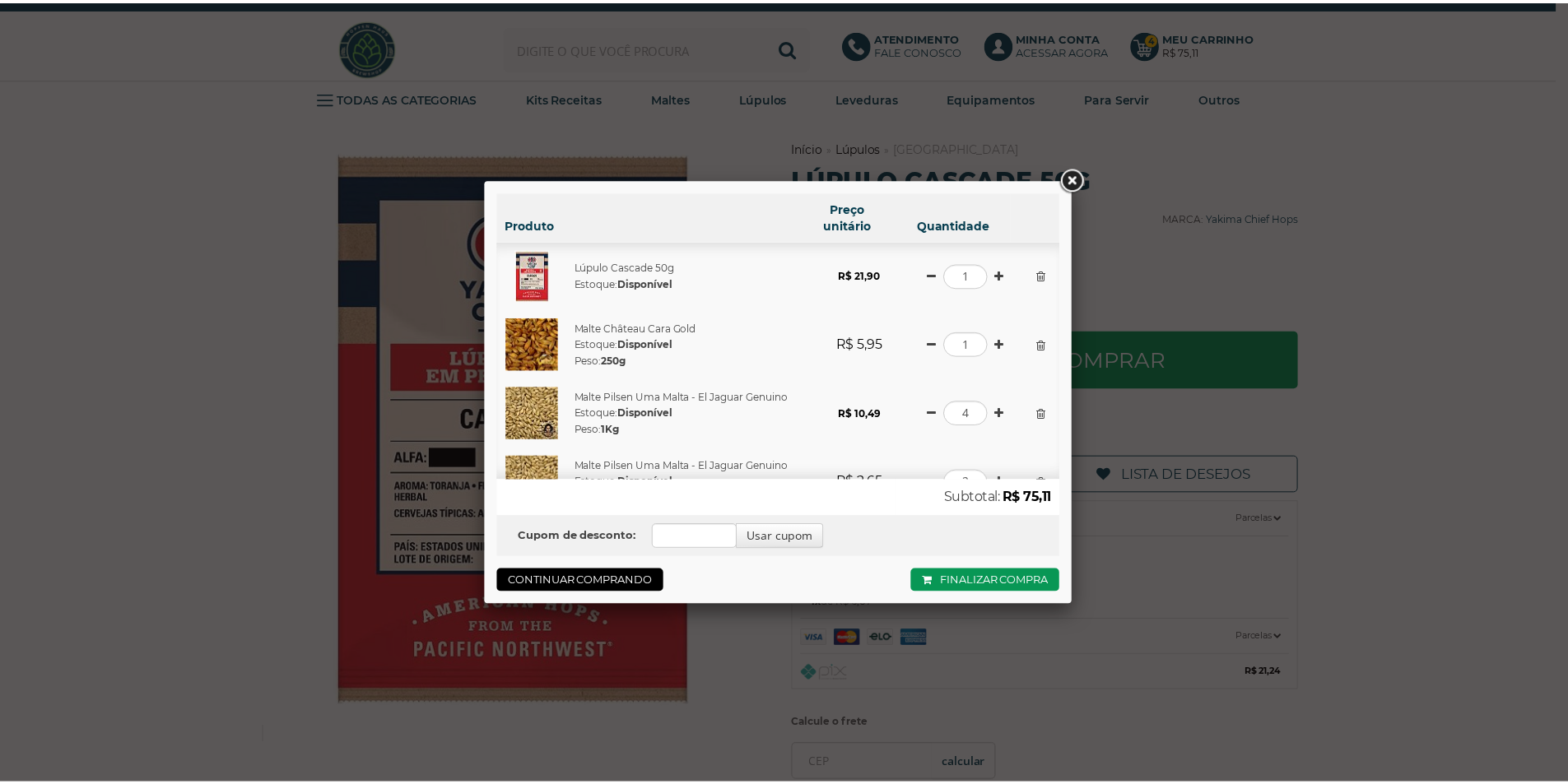
scroll to position [37, 0]
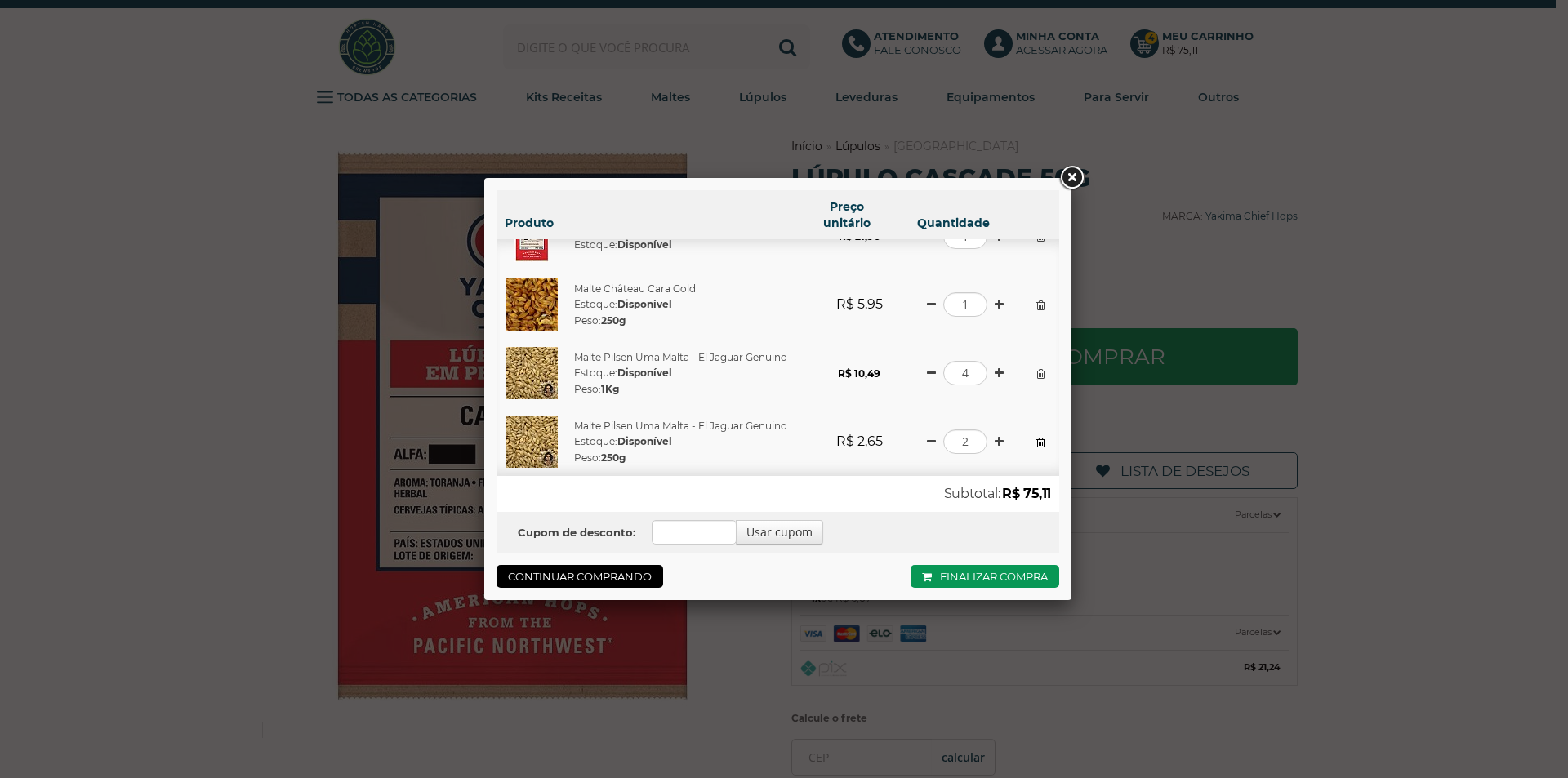
click at [1036, 439] on link at bounding box center [1039, 443] width 9 height 12
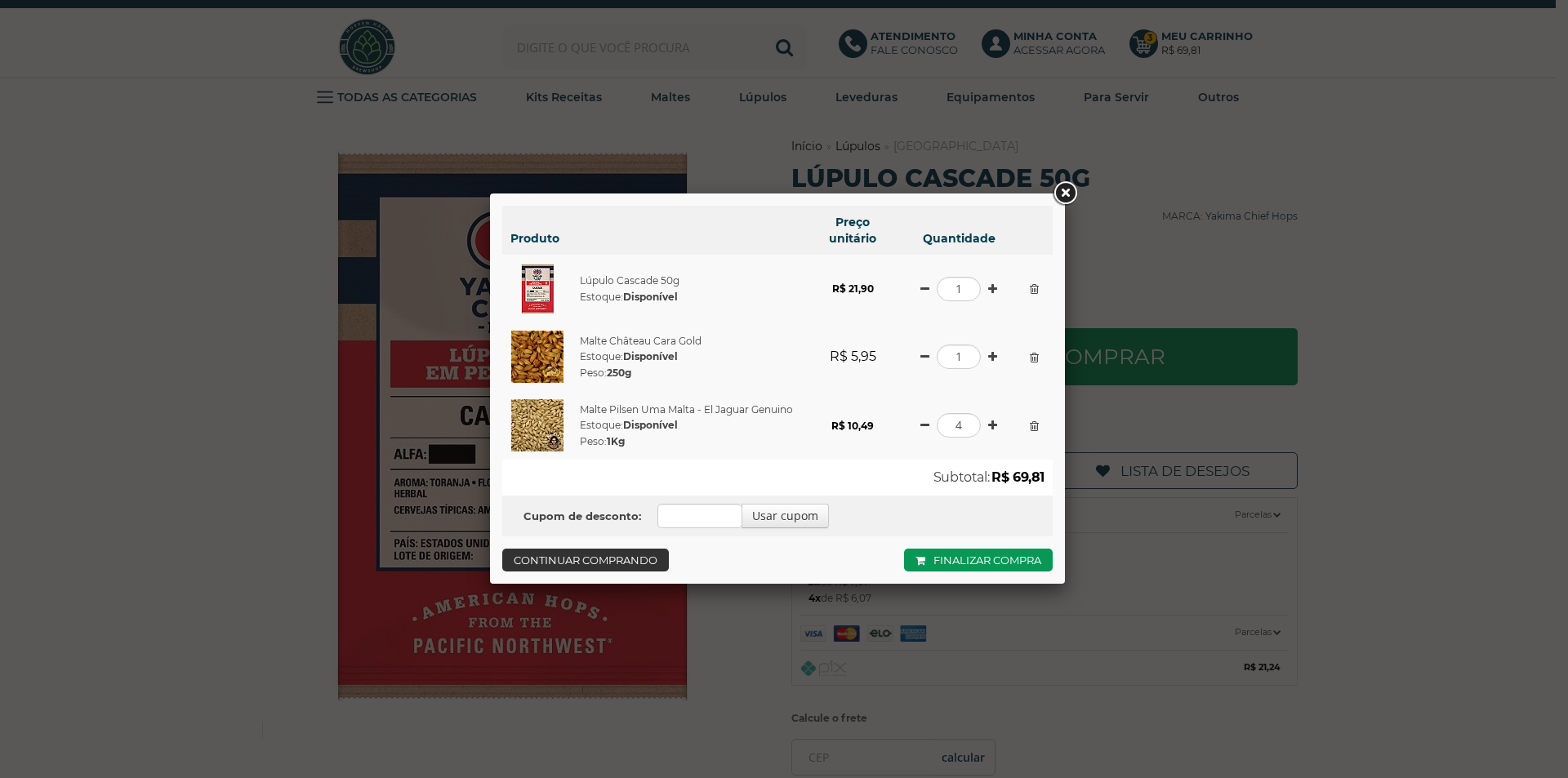
click at [604, 557] on link "Continuar comprando" at bounding box center [585, 560] width 167 height 22
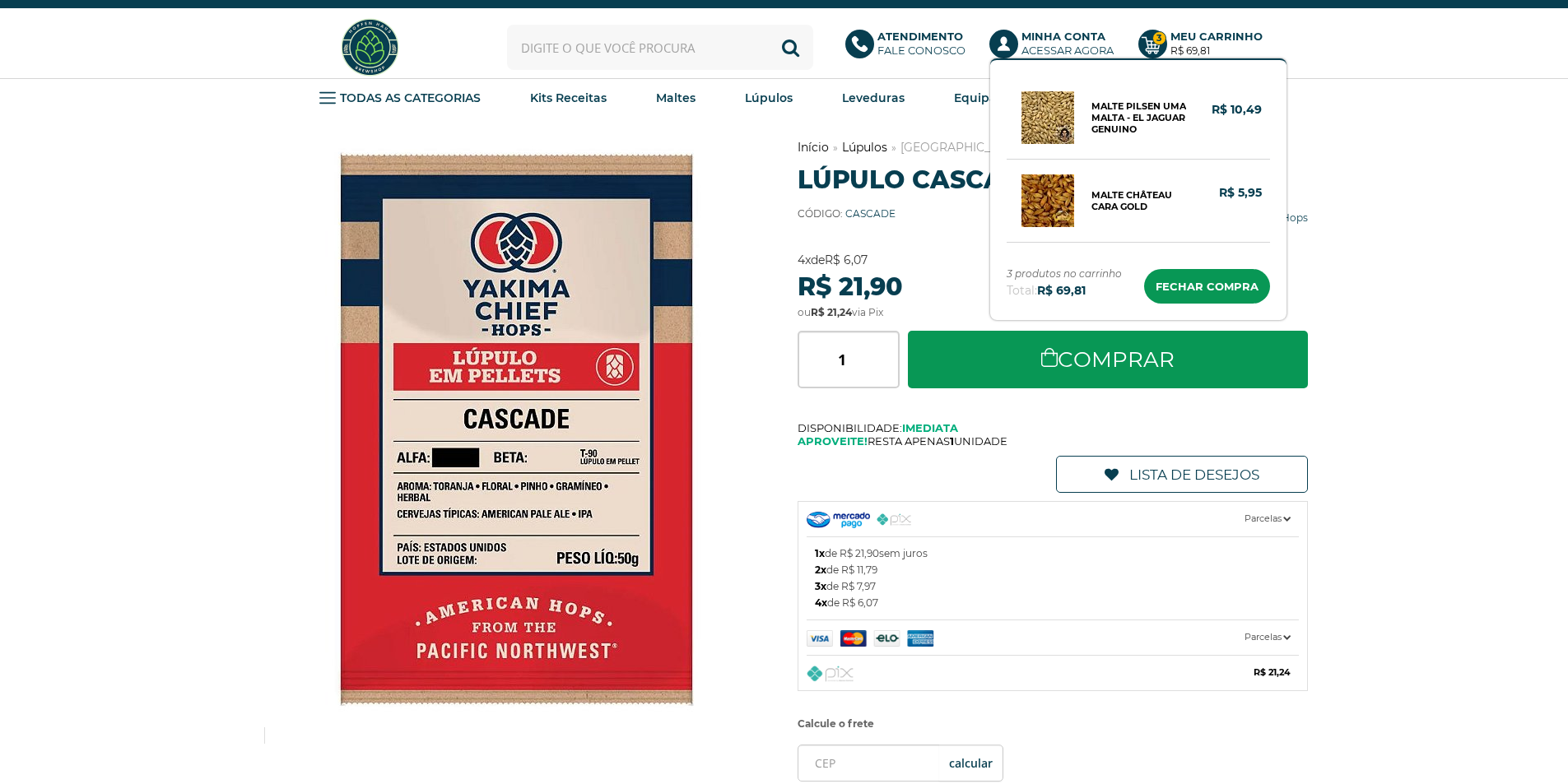
click at [1185, 41] on b "Meu Carrinho" at bounding box center [1217, 35] width 92 height 13
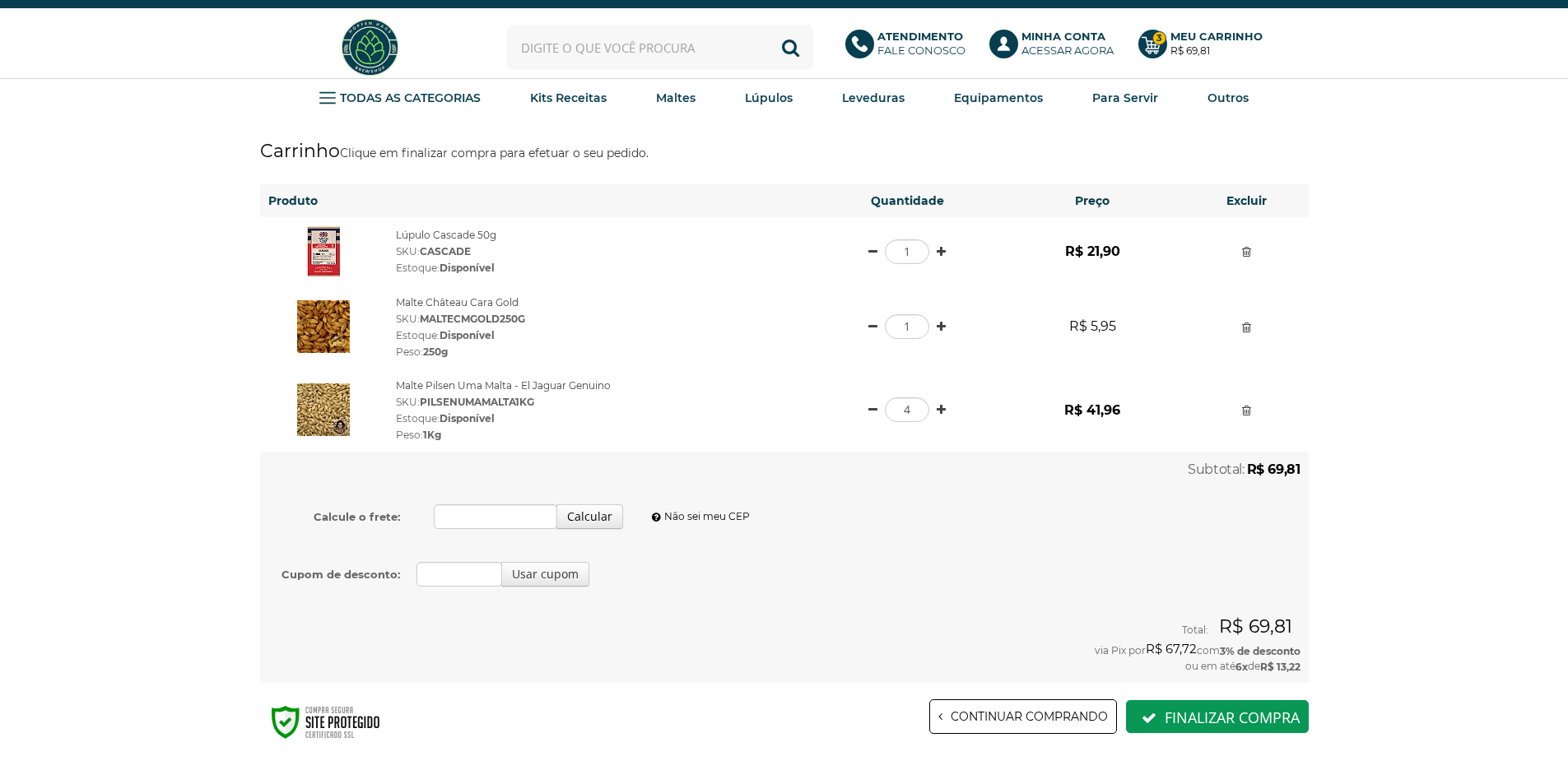
click at [325, 310] on img at bounding box center [323, 327] width 53 height 53
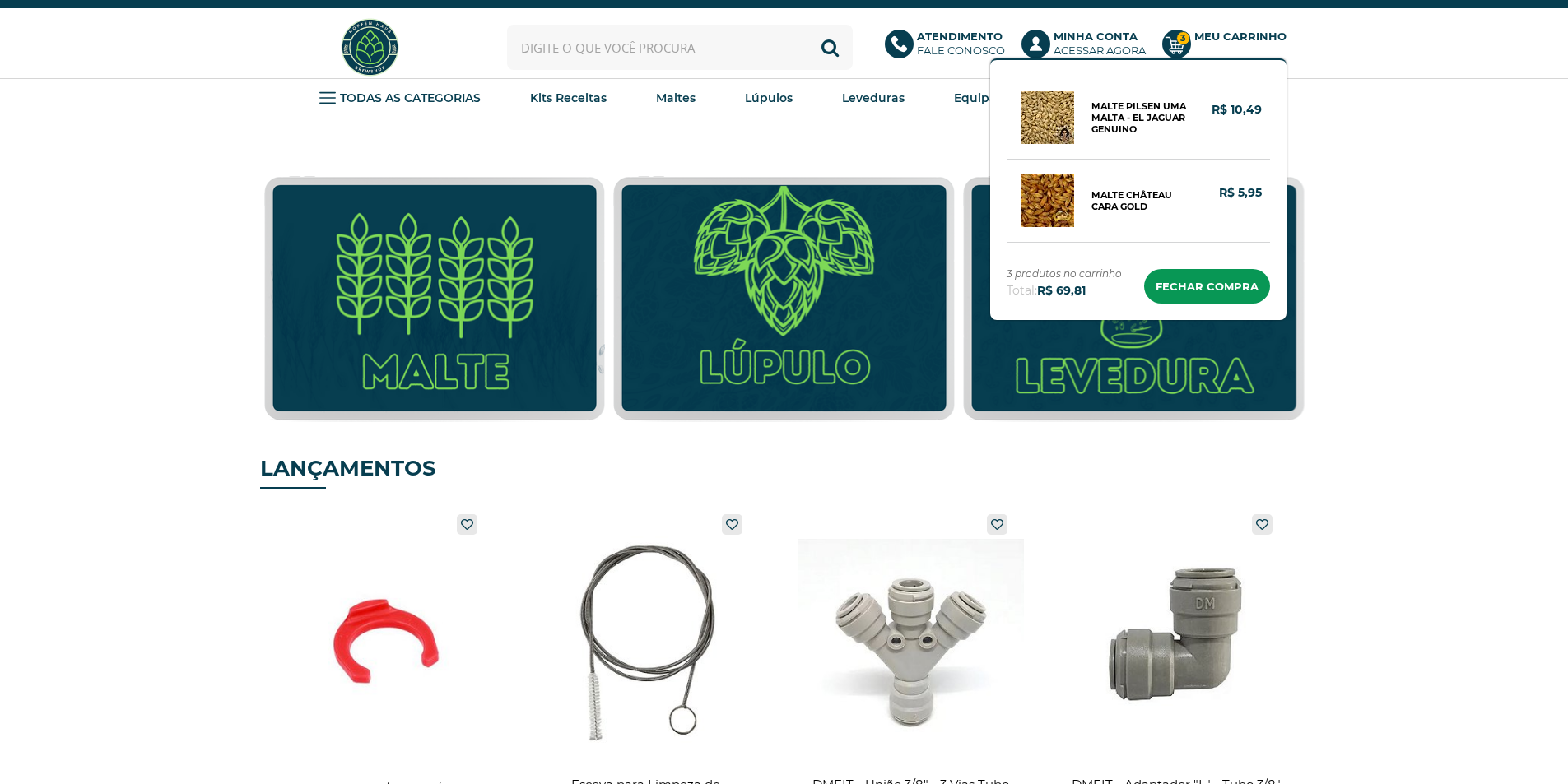
click at [1174, 33] on circle at bounding box center [1176, 43] width 29 height 28
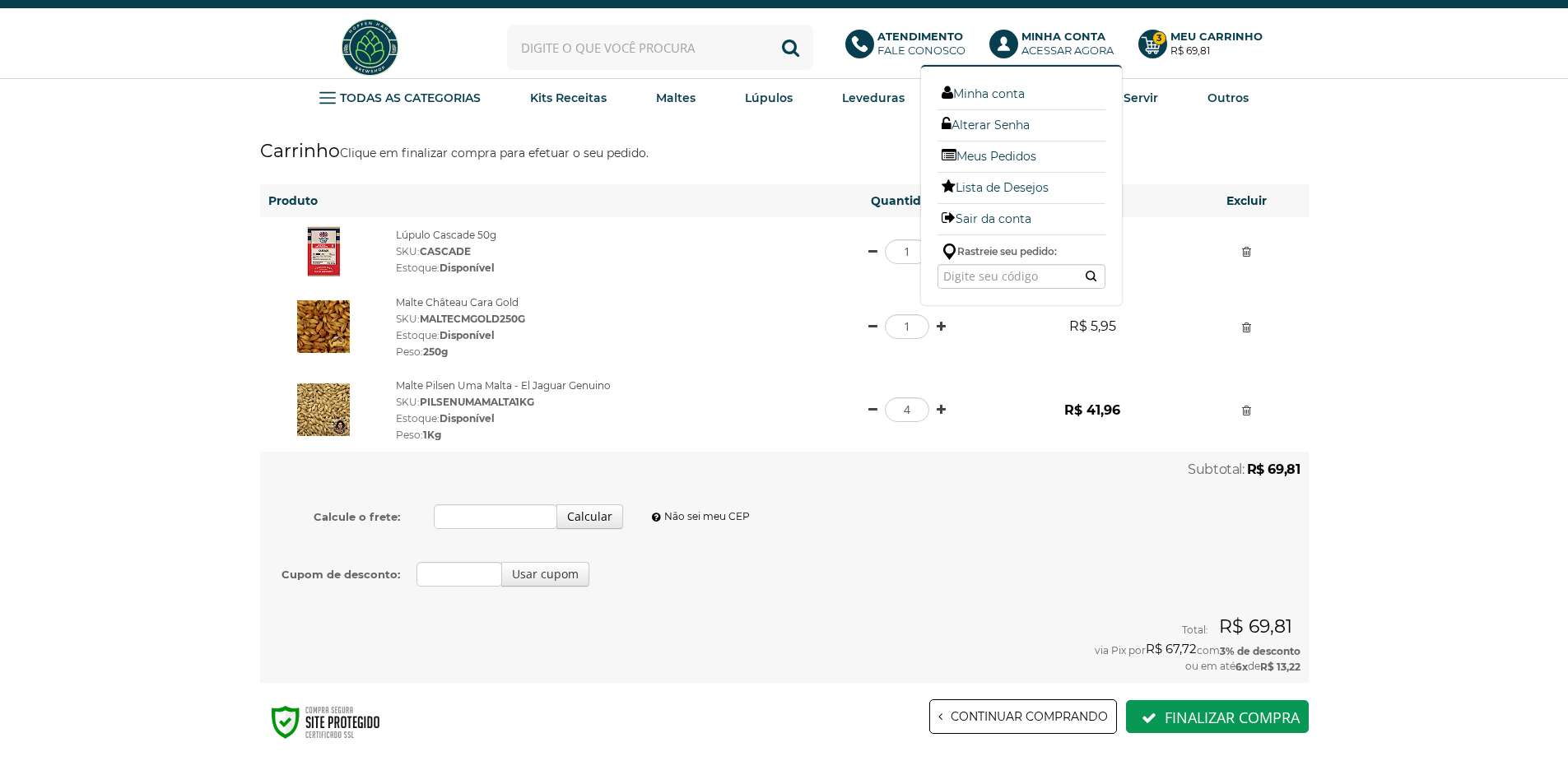
click at [1039, 35] on b "Minha Conta" at bounding box center [1063, 35] width 84 height 13
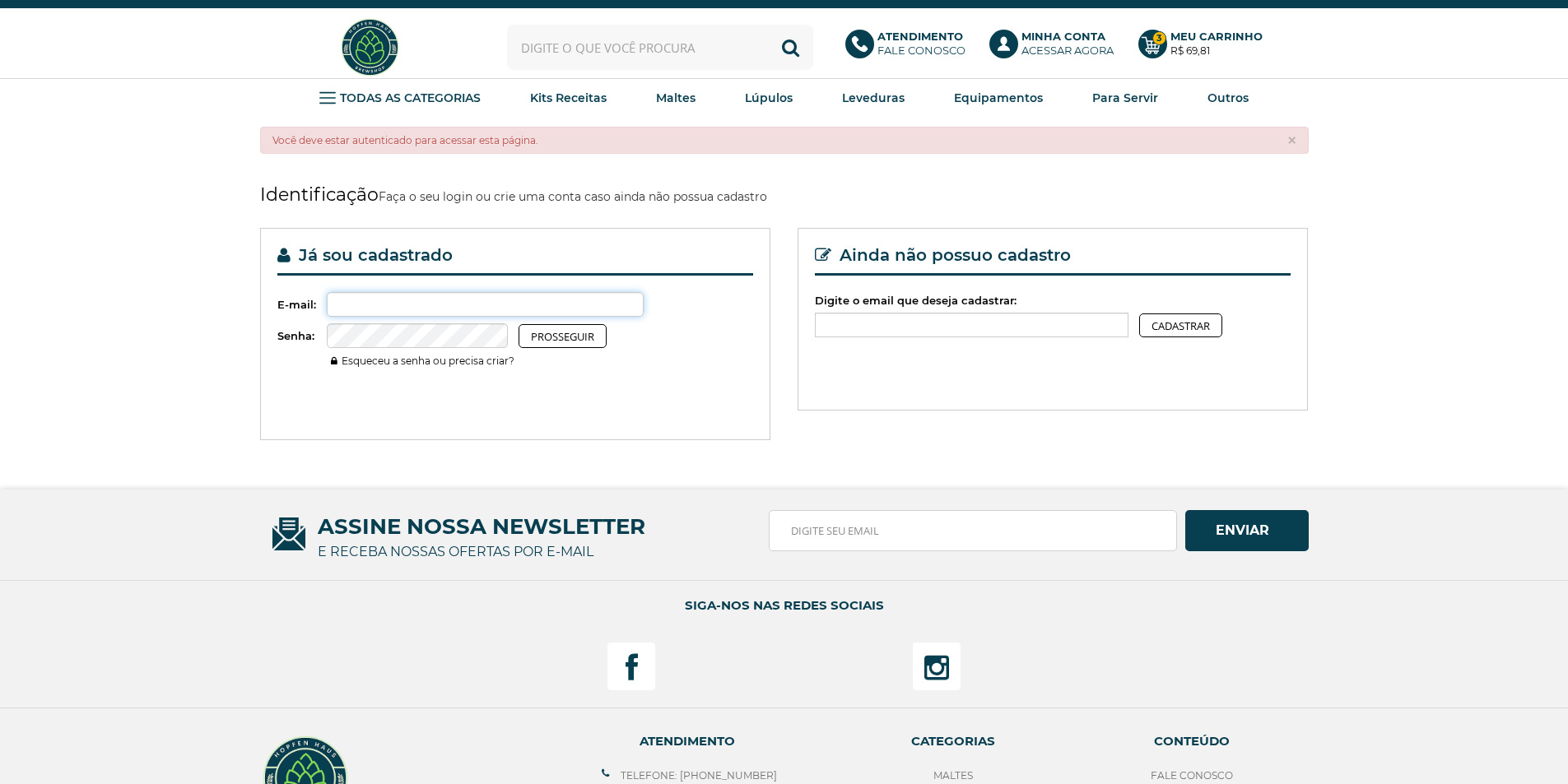
click at [462, 302] on input "Digite o email que deseja cadastrar:" at bounding box center [485, 304] width 318 height 25
type input "clebaperez@gmail.com"
click at [518, 324] on button "Prosseguir" at bounding box center [562, 336] width 88 height 24
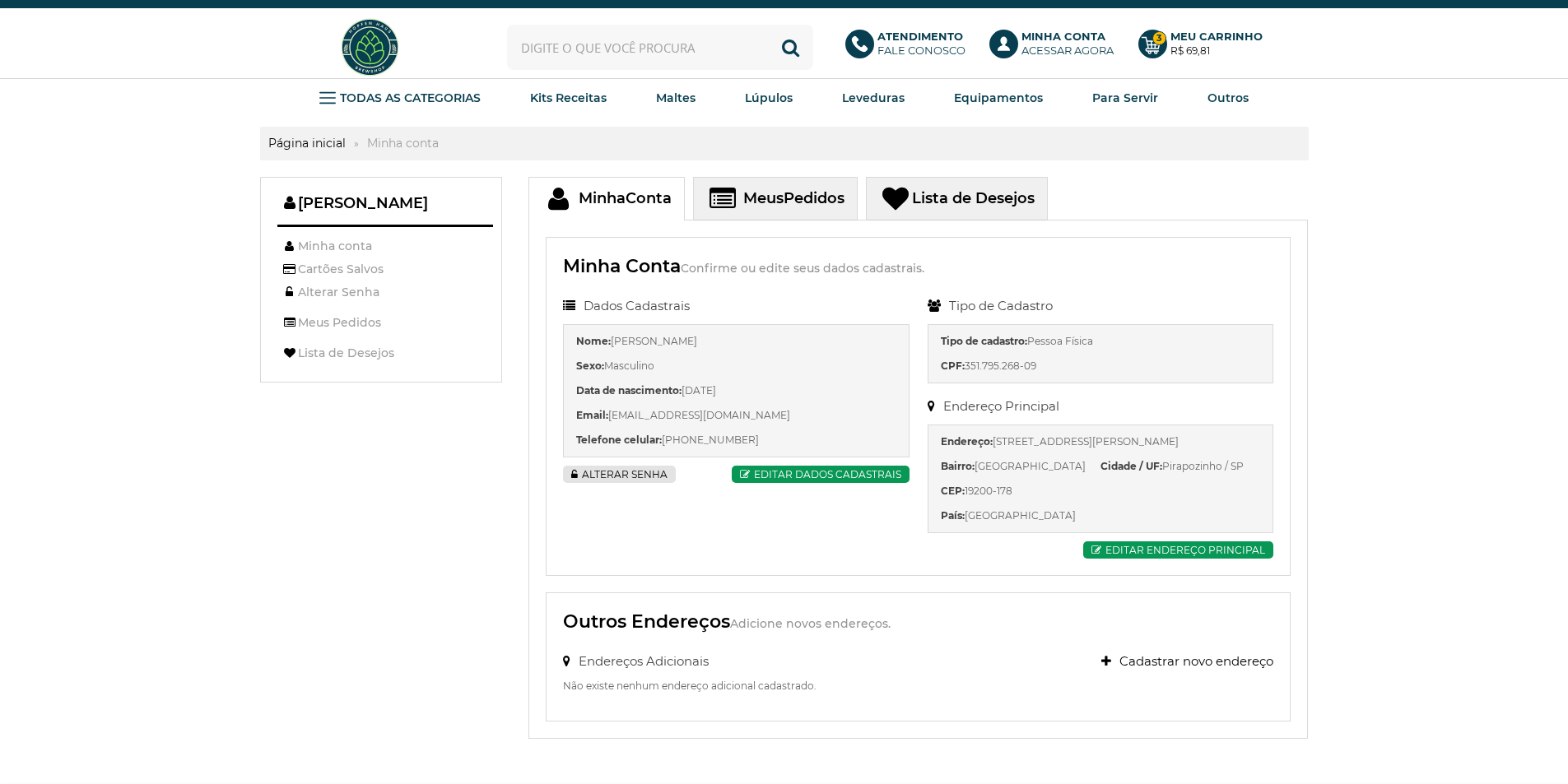
click at [773, 190] on span "Meus" at bounding box center [763, 198] width 40 height 18
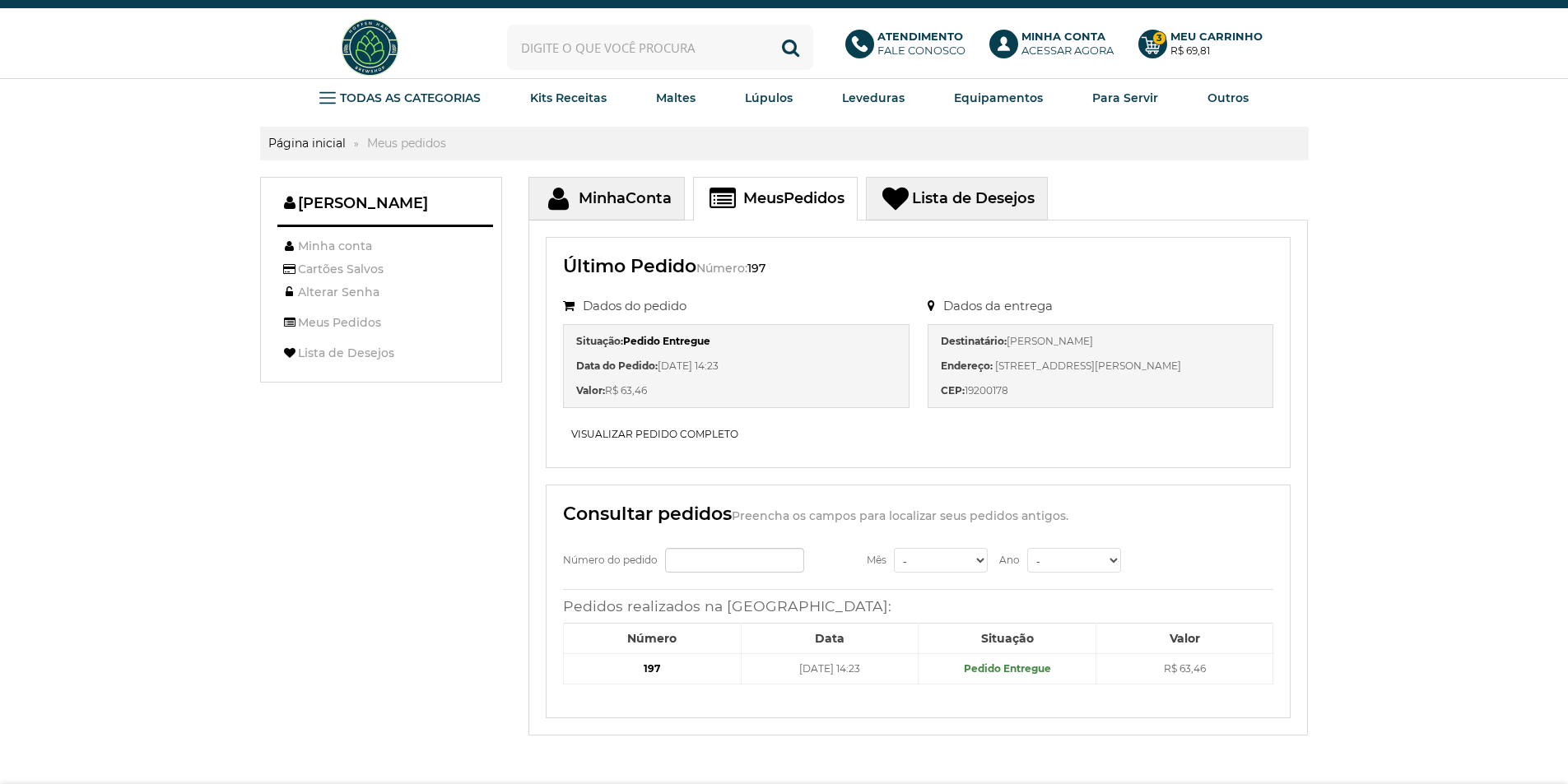
click at [1004, 187] on link "Lista de Desejos" at bounding box center [957, 198] width 182 height 43
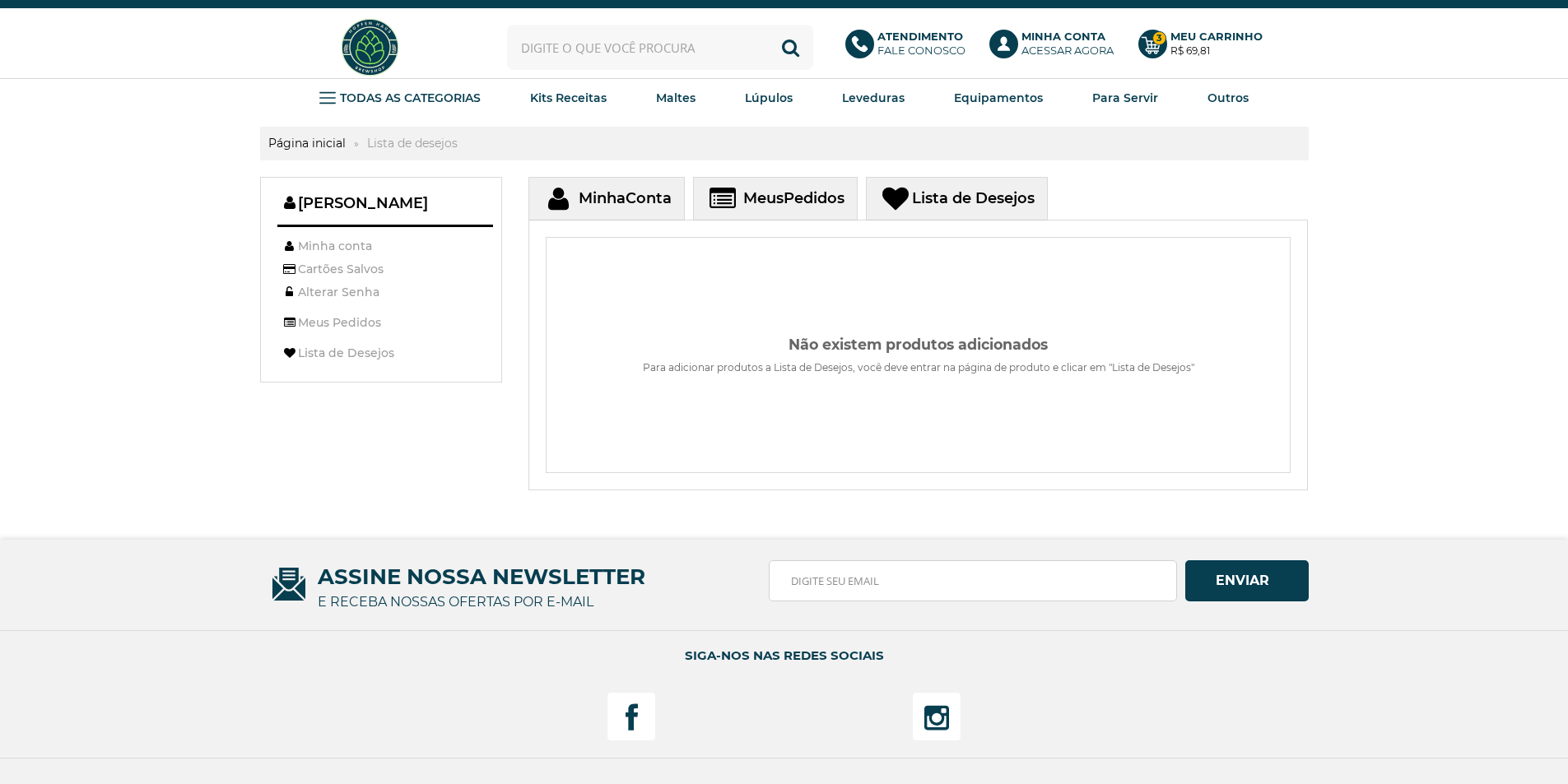
click at [778, 185] on link "Meus Pedidos" at bounding box center [775, 198] width 164 height 43
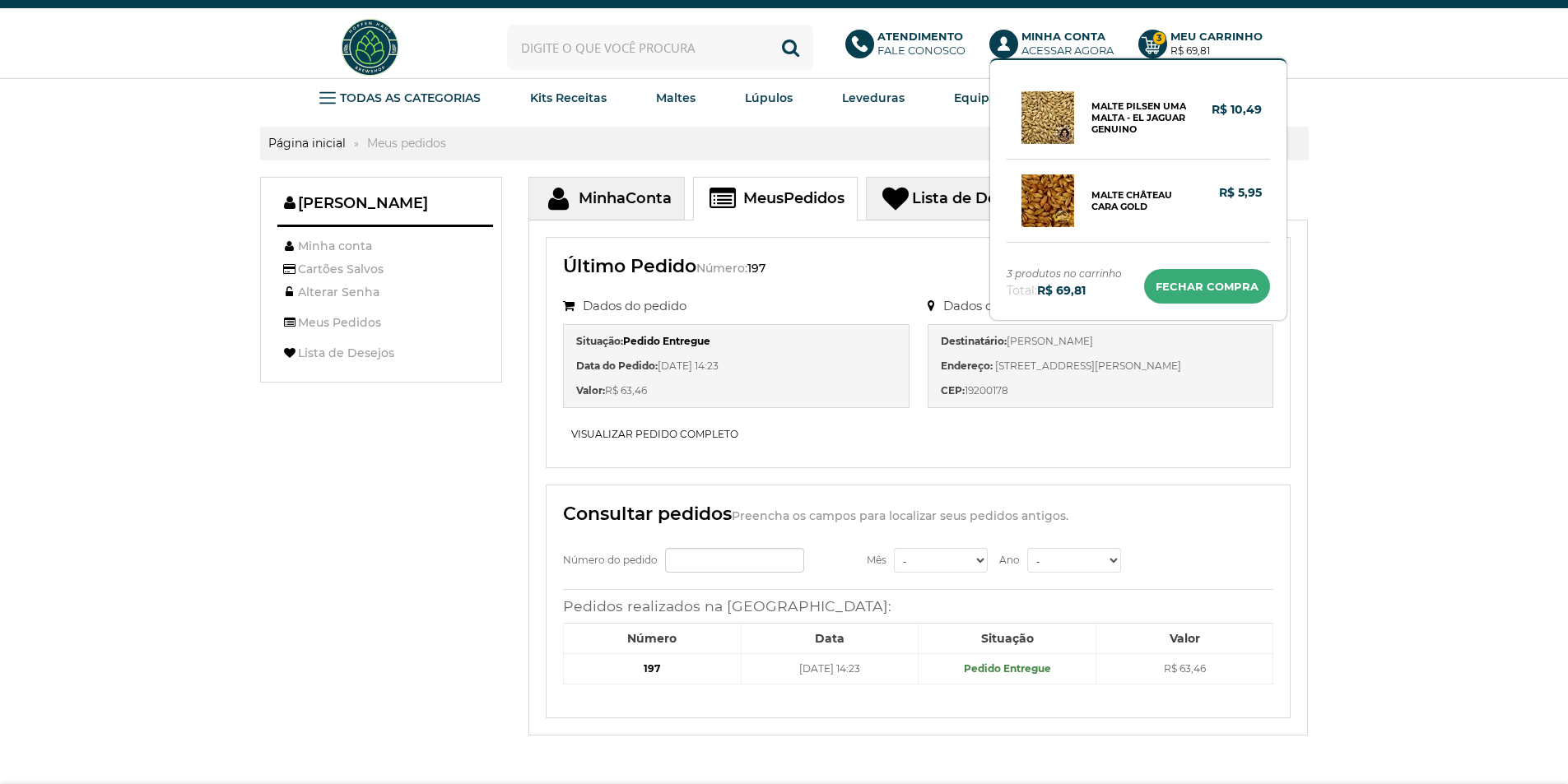
click at [1233, 291] on link "Ir para o carrinho" at bounding box center [1207, 286] width 126 height 34
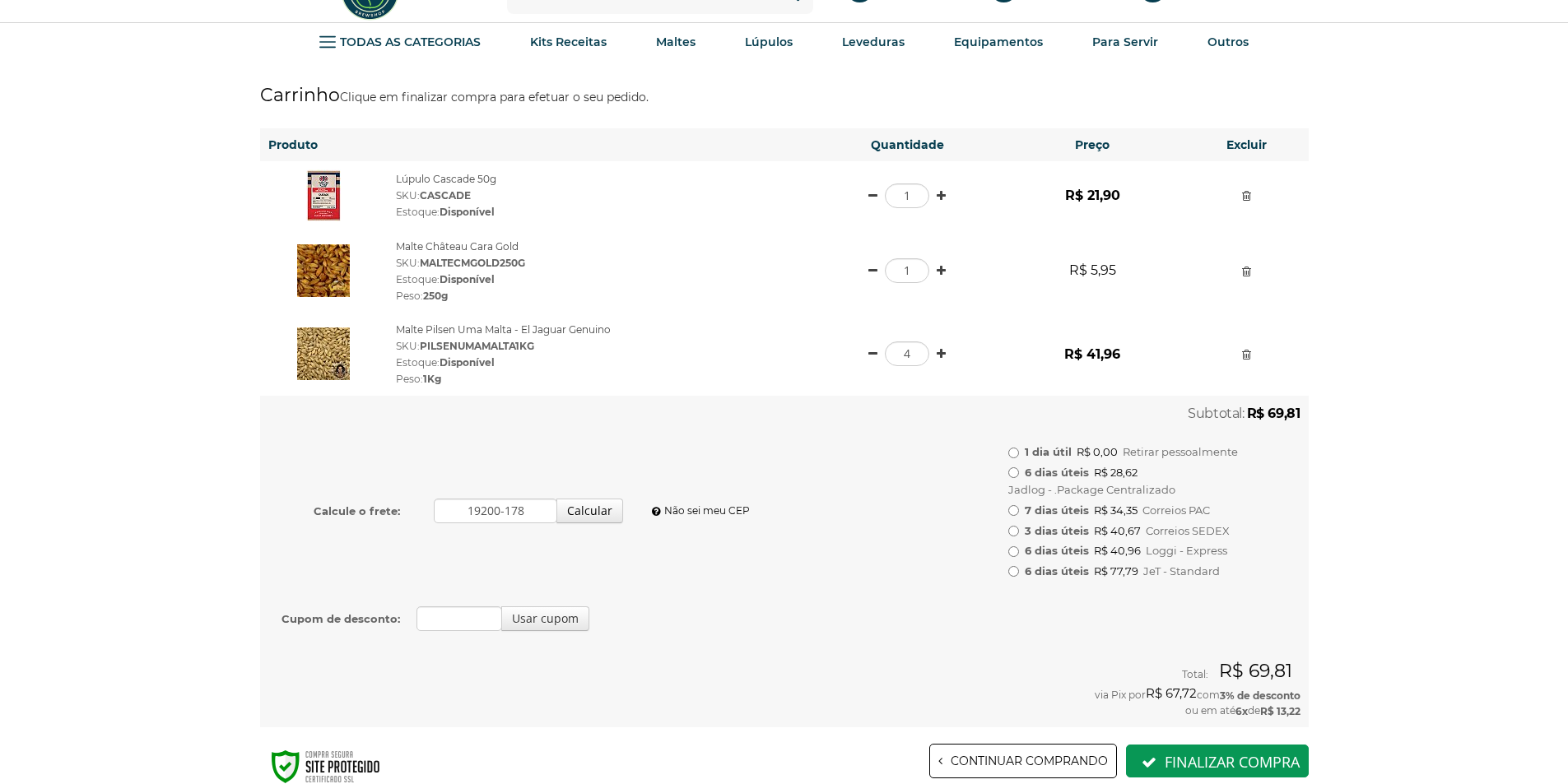
scroll to position [83, 0]
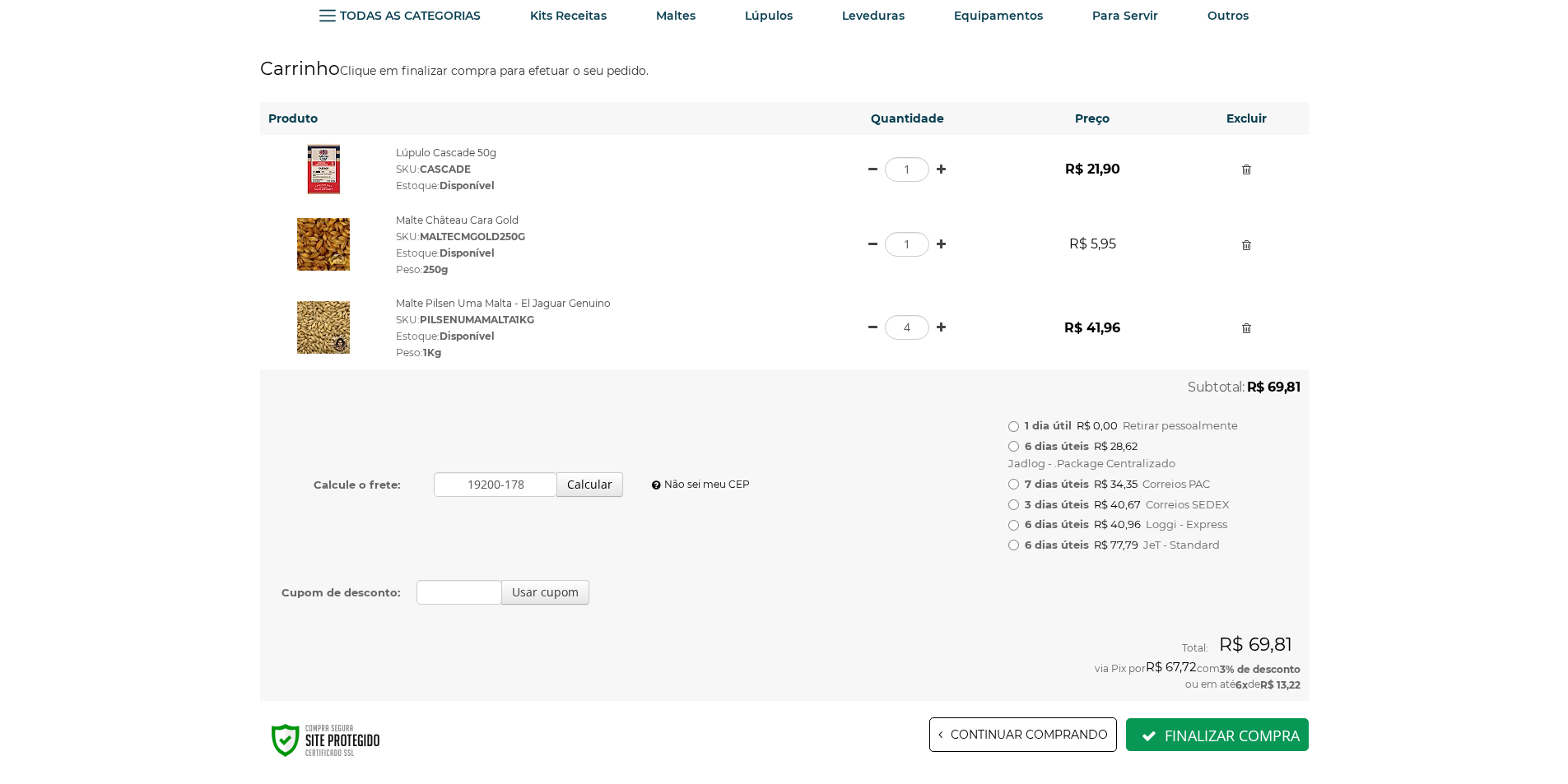
click at [1017, 423] on input "1 dia útil R$ 0,00 Retirar pessoalmente" at bounding box center [1014, 426] width 11 height 11
radio input "true"
click at [438, 590] on input "Cupom de desconto:" at bounding box center [459, 591] width 86 height 25
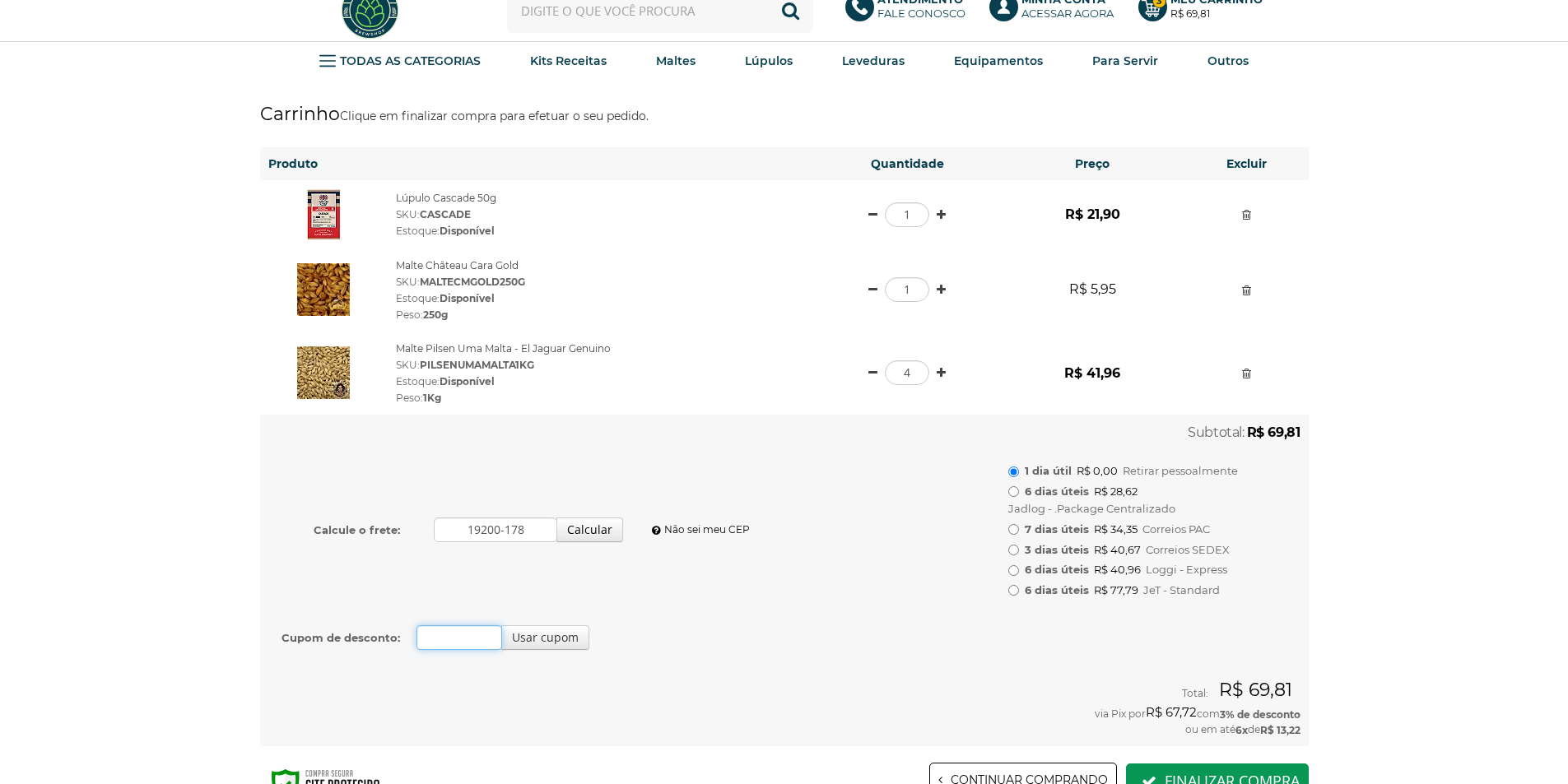
scroll to position [0, 0]
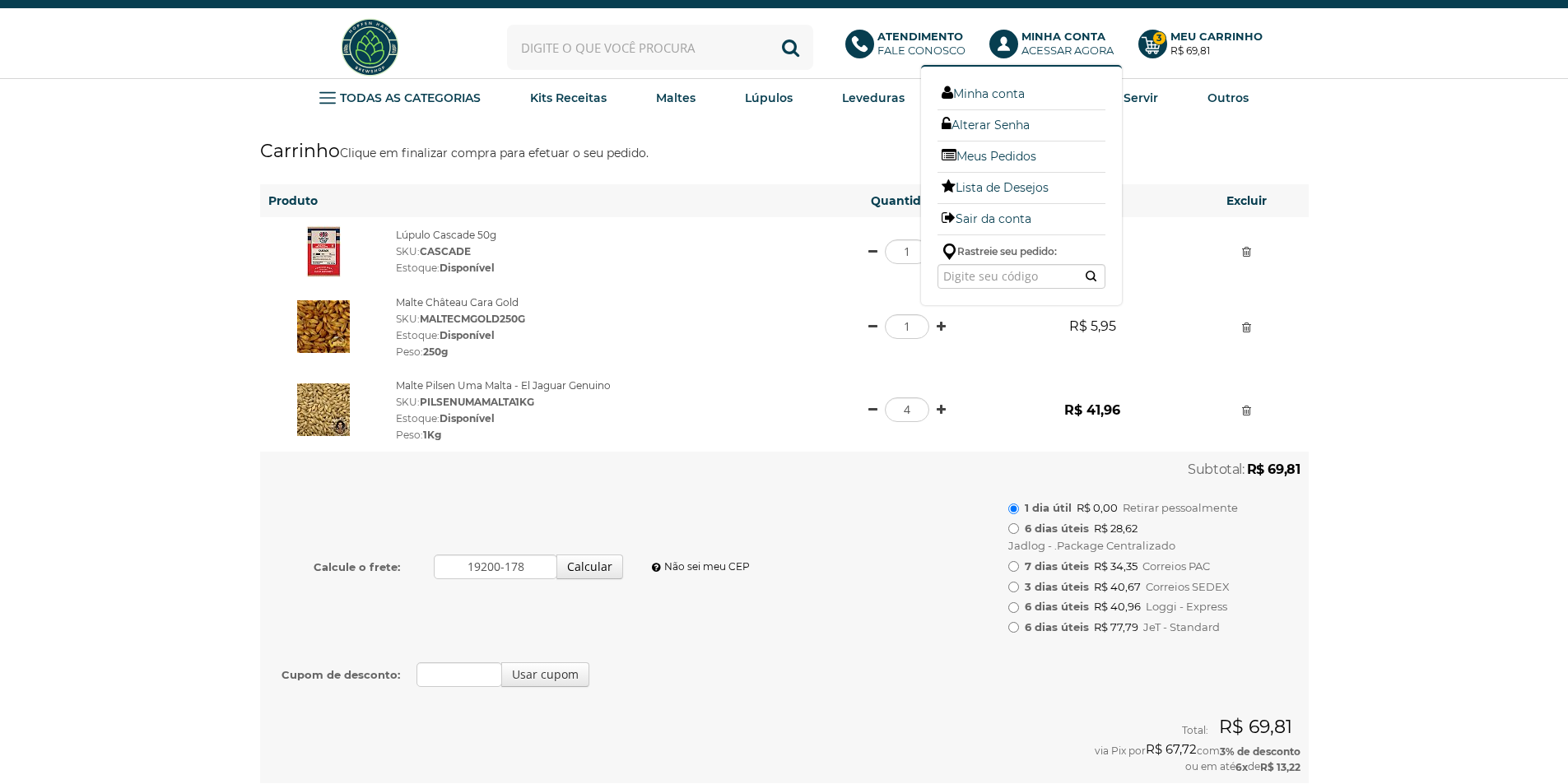
click at [1065, 36] on b "Minha Conta" at bounding box center [1063, 35] width 84 height 13
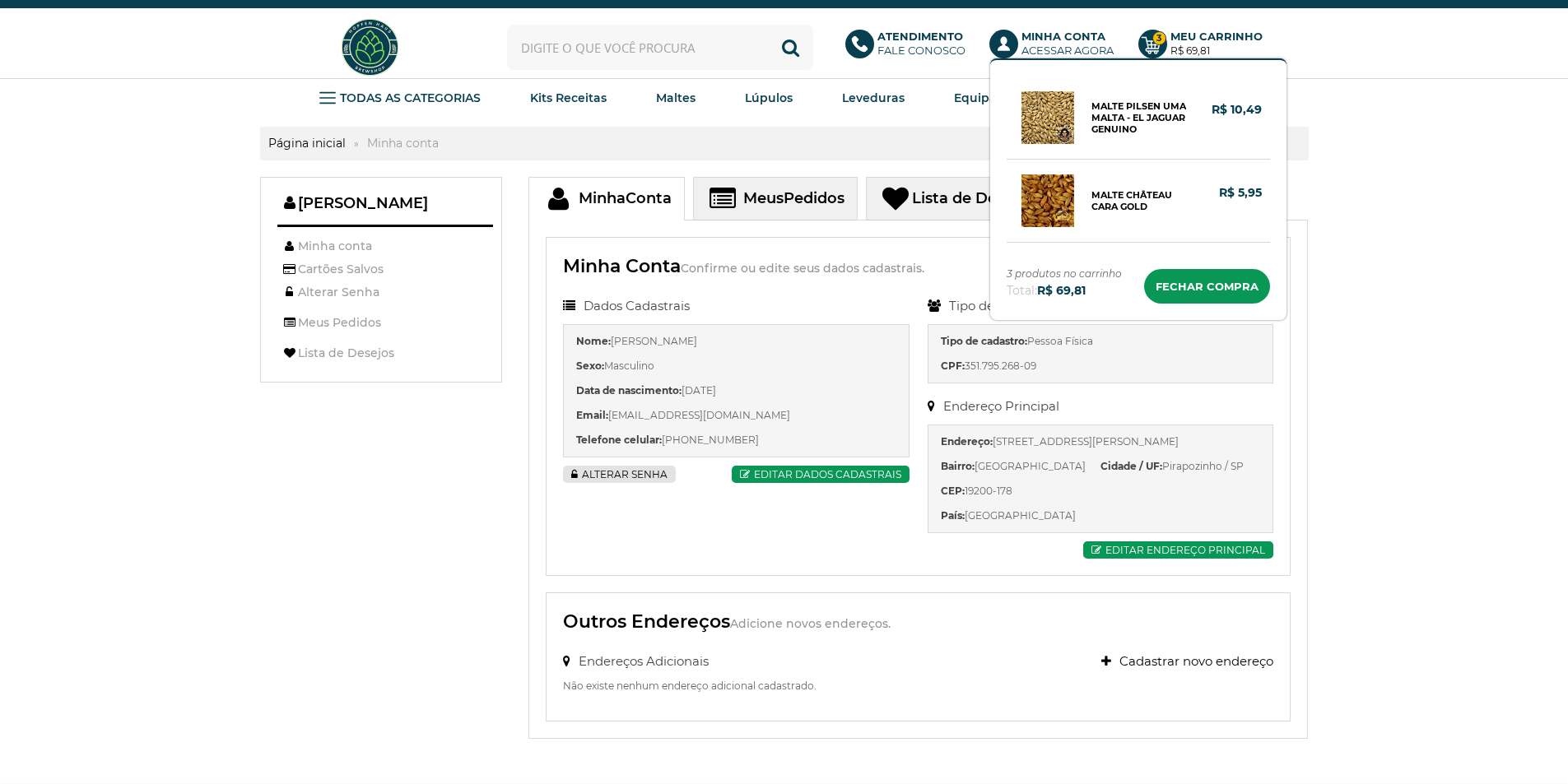
click at [1186, 39] on b "Meu Carrinho" at bounding box center [1217, 35] width 92 height 13
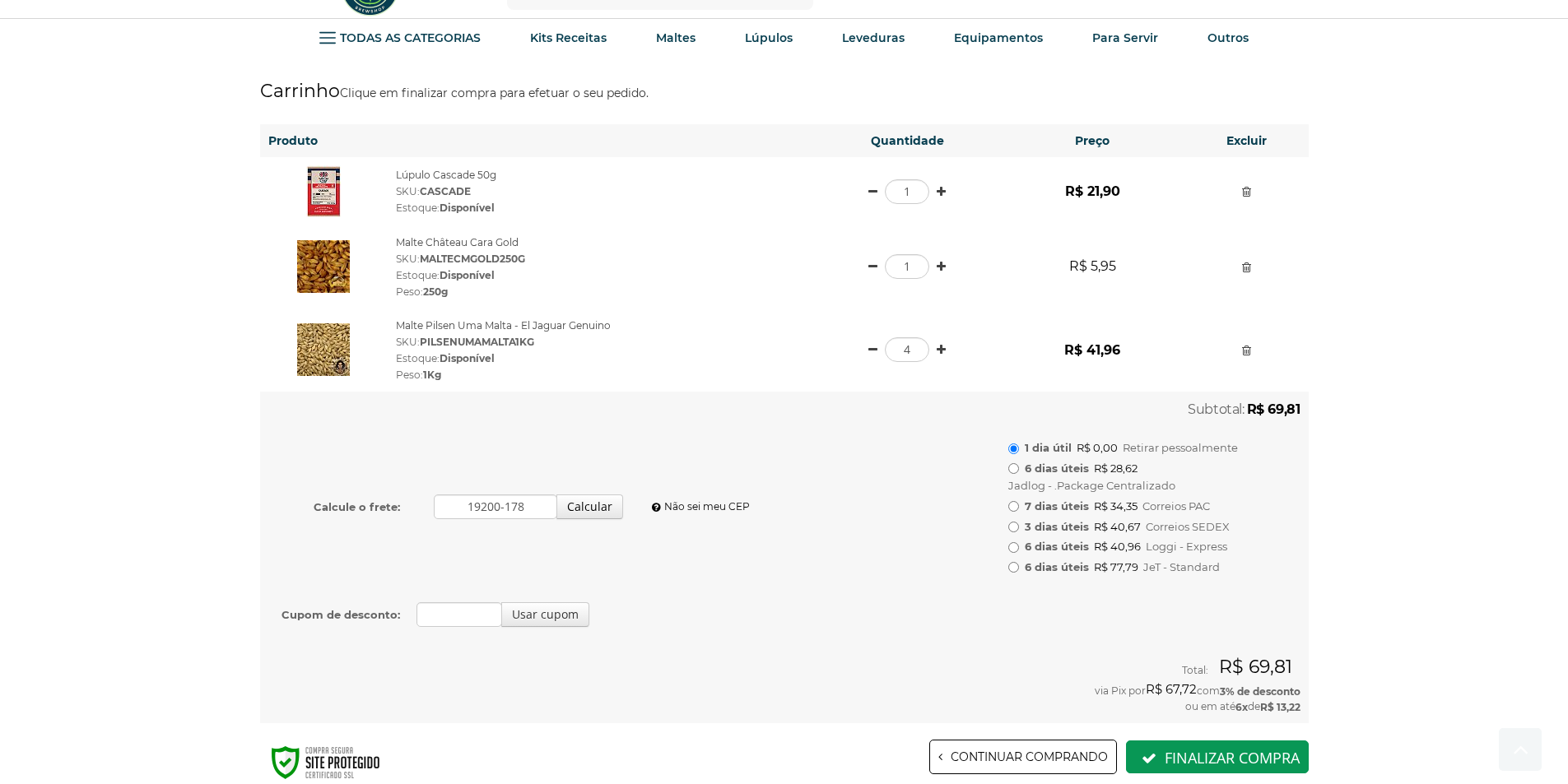
scroll to position [191, 0]
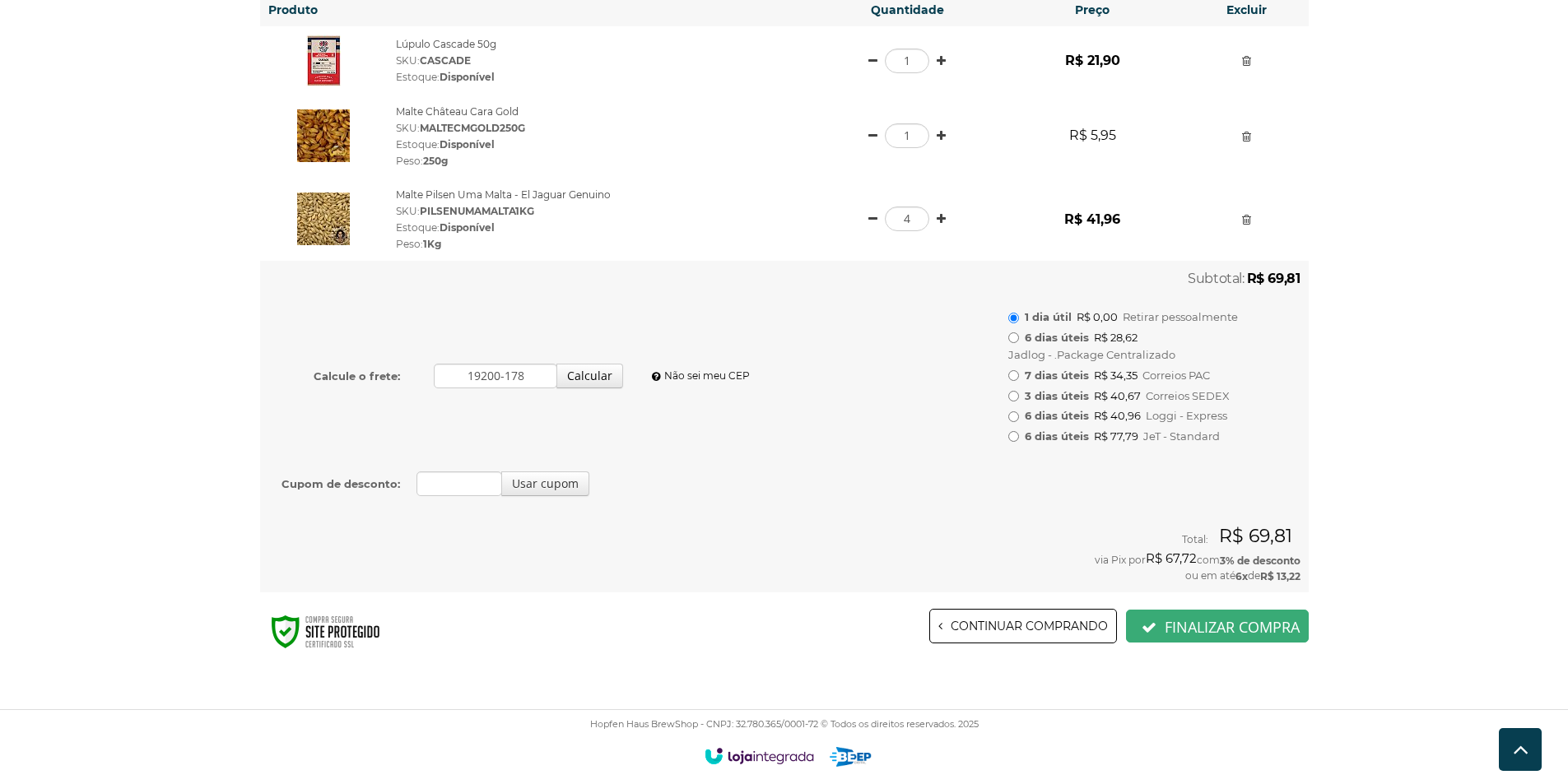
click at [1211, 619] on button "Finalizar compra" at bounding box center [1217, 625] width 183 height 32
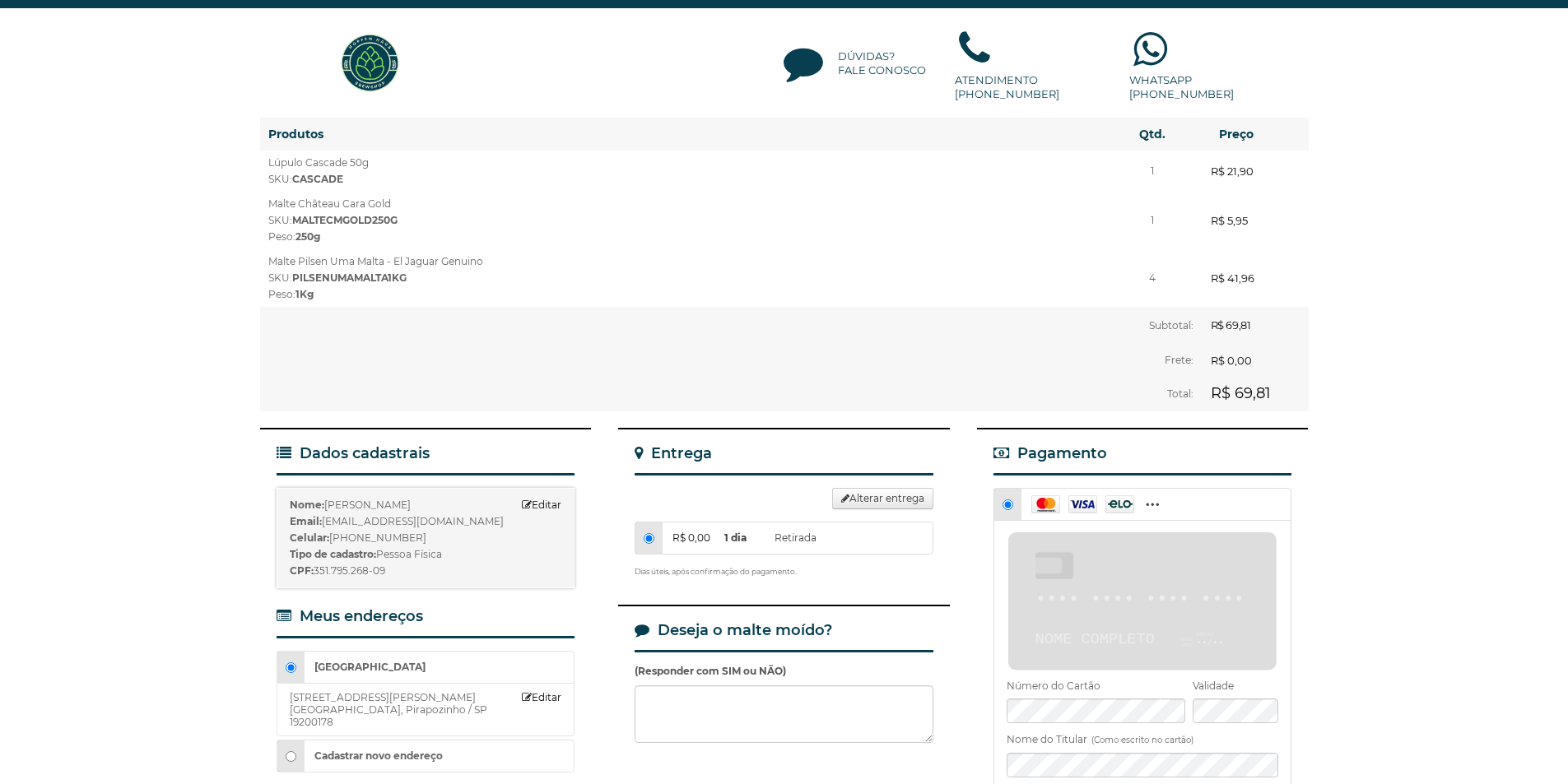
click at [644, 533] on input "R$ 0,00 1 dia Retirada" at bounding box center [649, 538] width 11 height 11
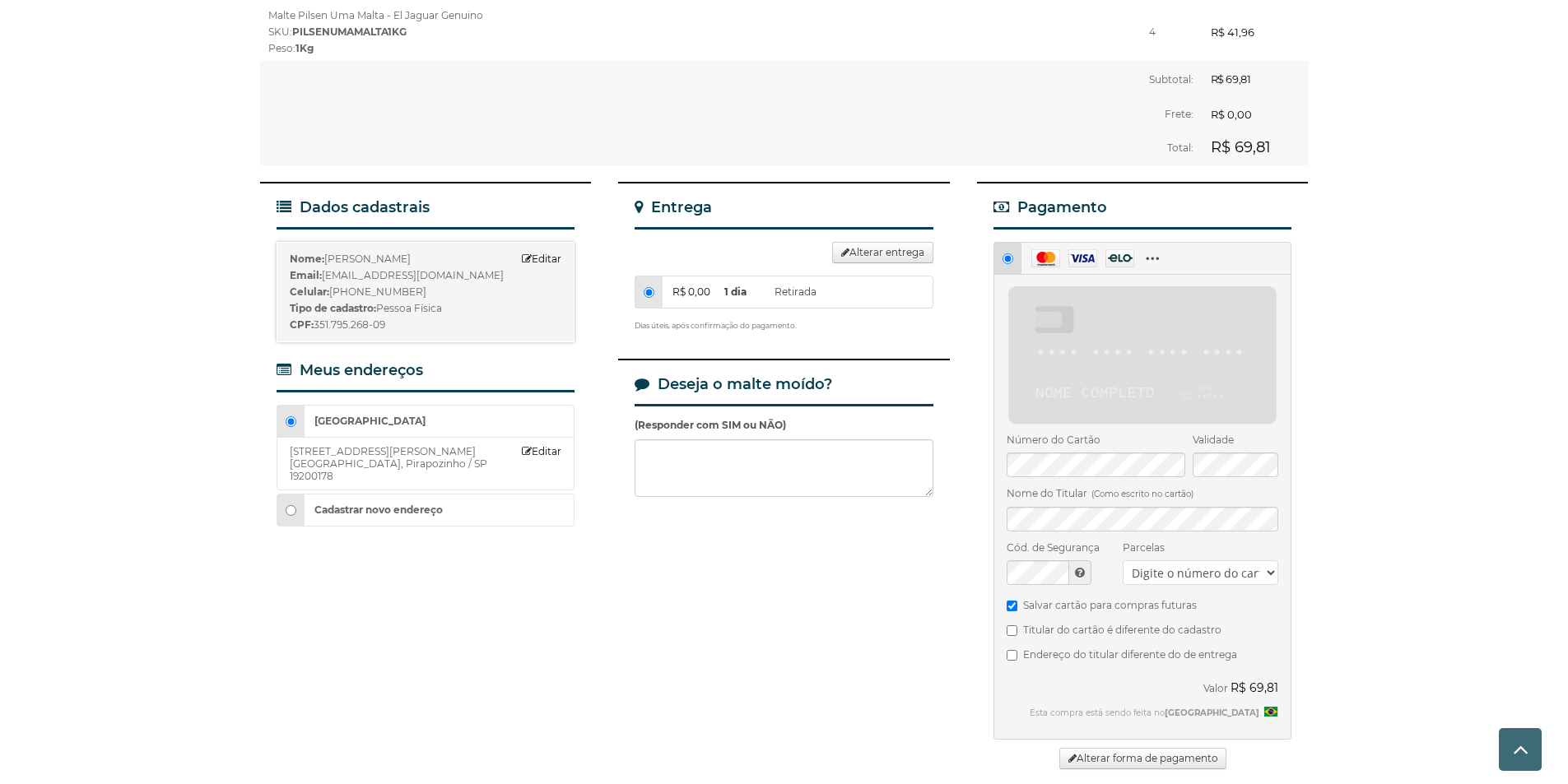
scroll to position [247, 0]
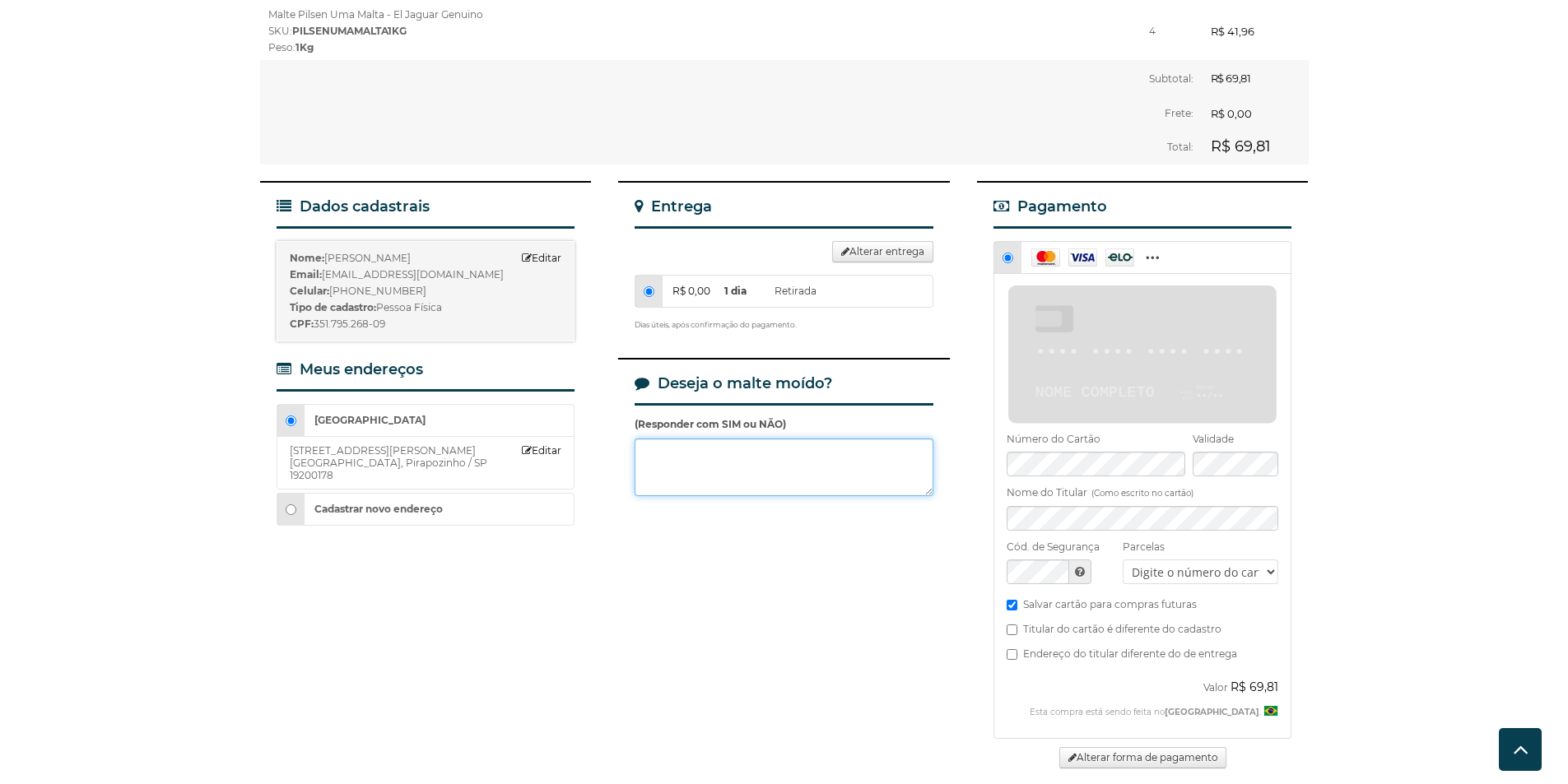
click at [696, 447] on textarea at bounding box center [784, 467] width 299 height 58
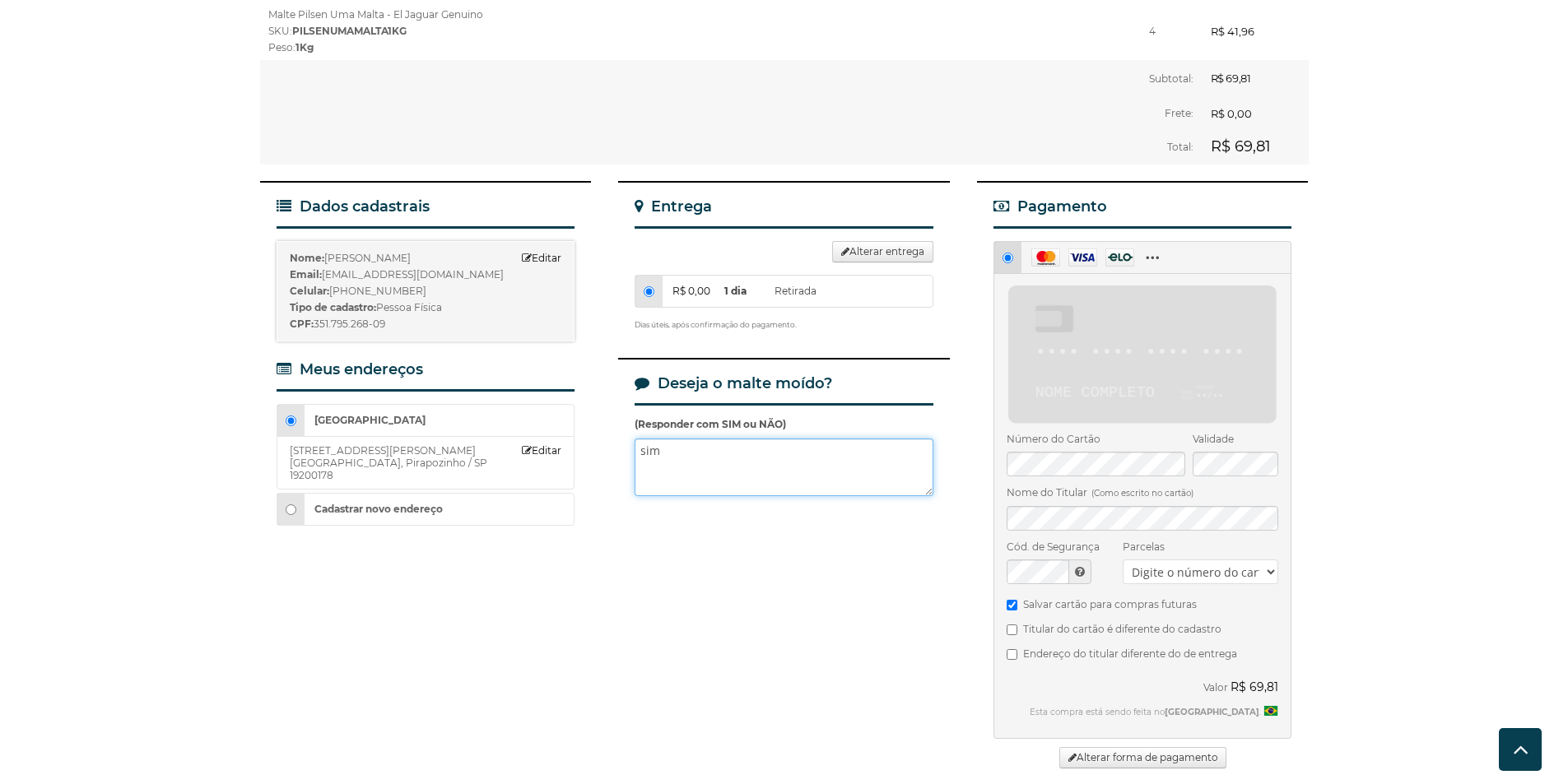
type textarea "sim"
click at [1152, 249] on icon at bounding box center [1156, 257] width 29 height 18
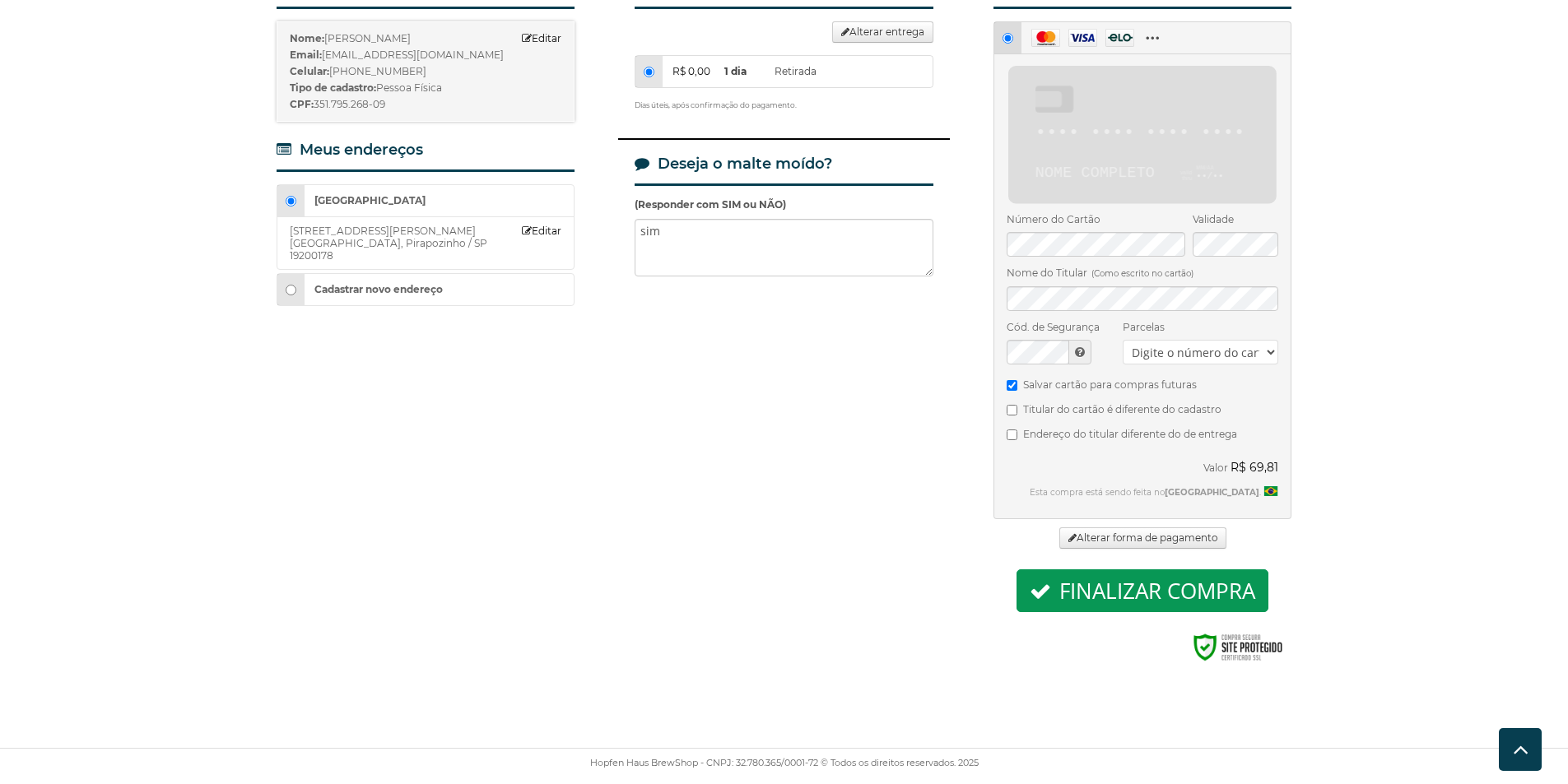
scroll to position [477, 0]
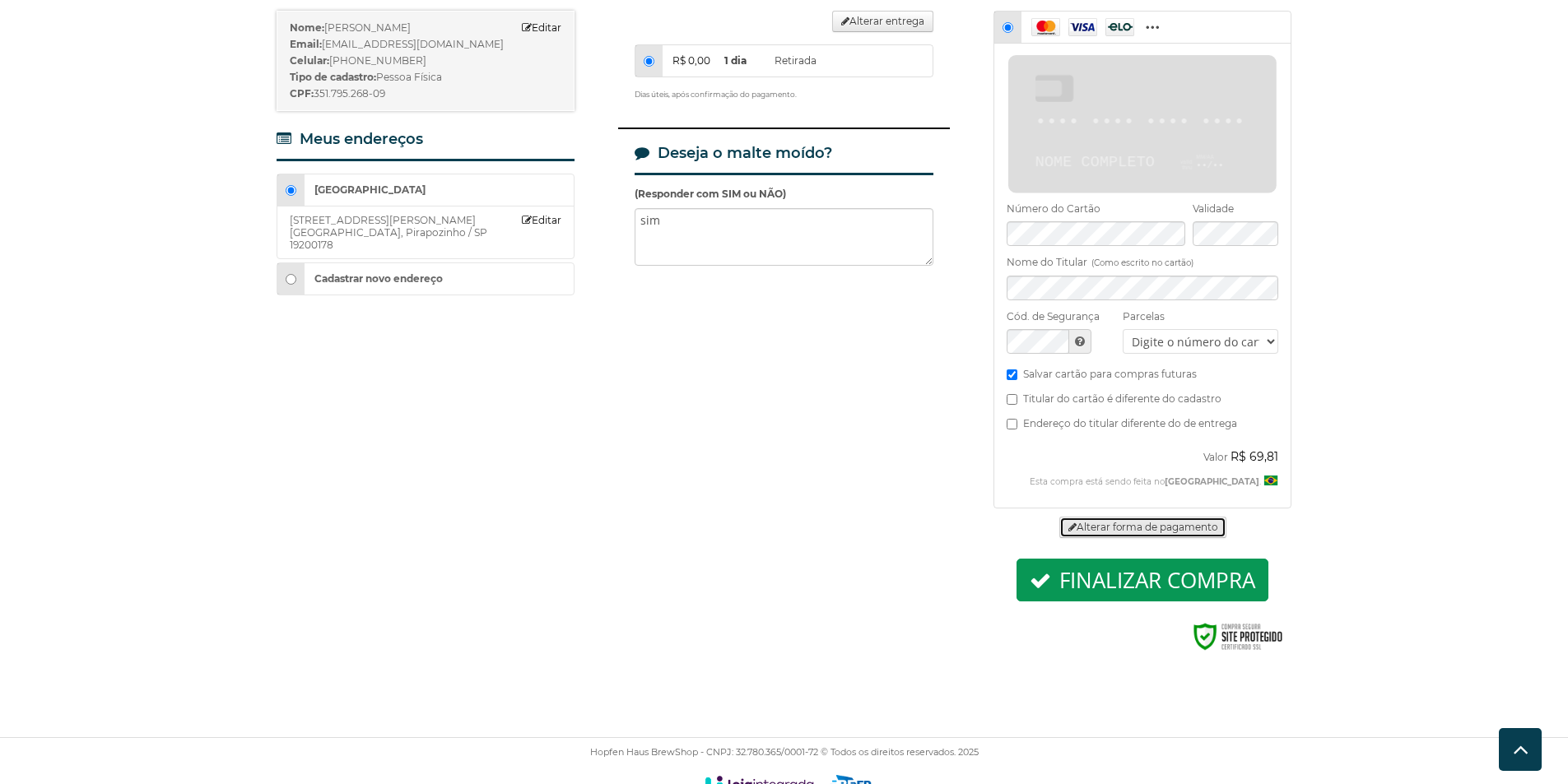
click at [1151, 517] on link "Alterar forma de pagamento" at bounding box center [1143, 528] width 167 height 22
radio input "false"
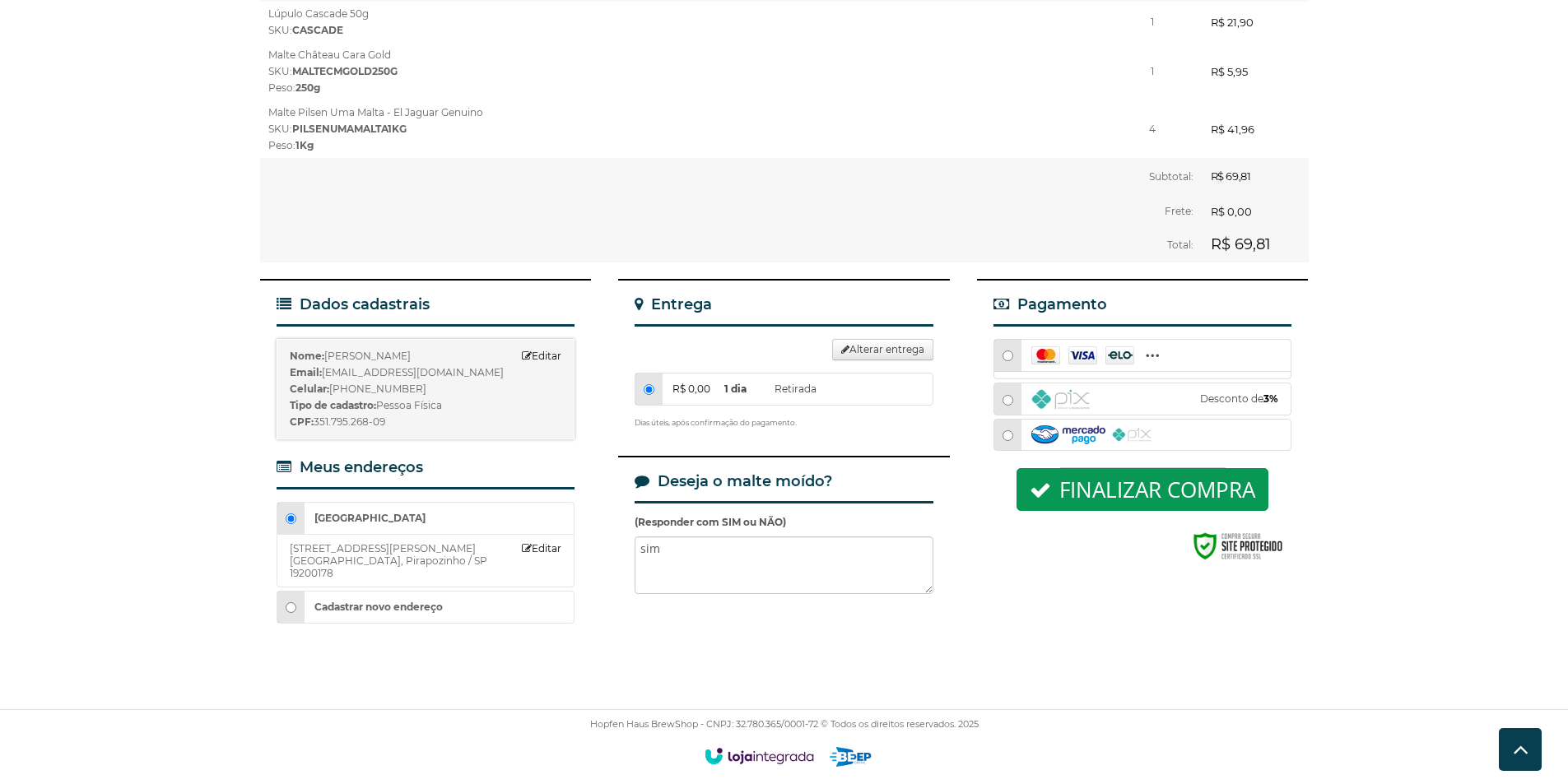
scroll to position [121, 0]
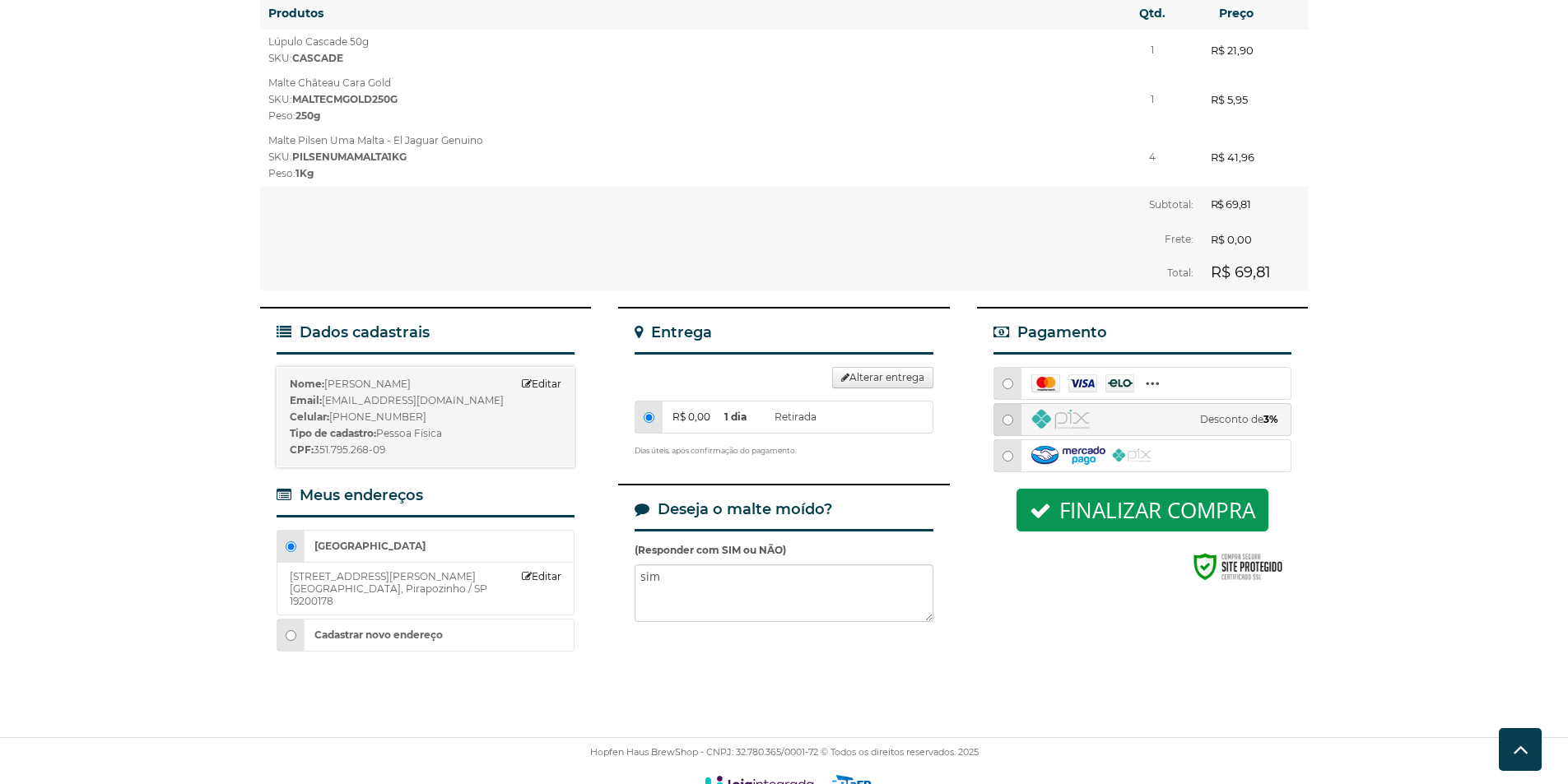
click at [1007, 415] on input "radio" at bounding box center [1008, 420] width 11 height 11
radio input "true"
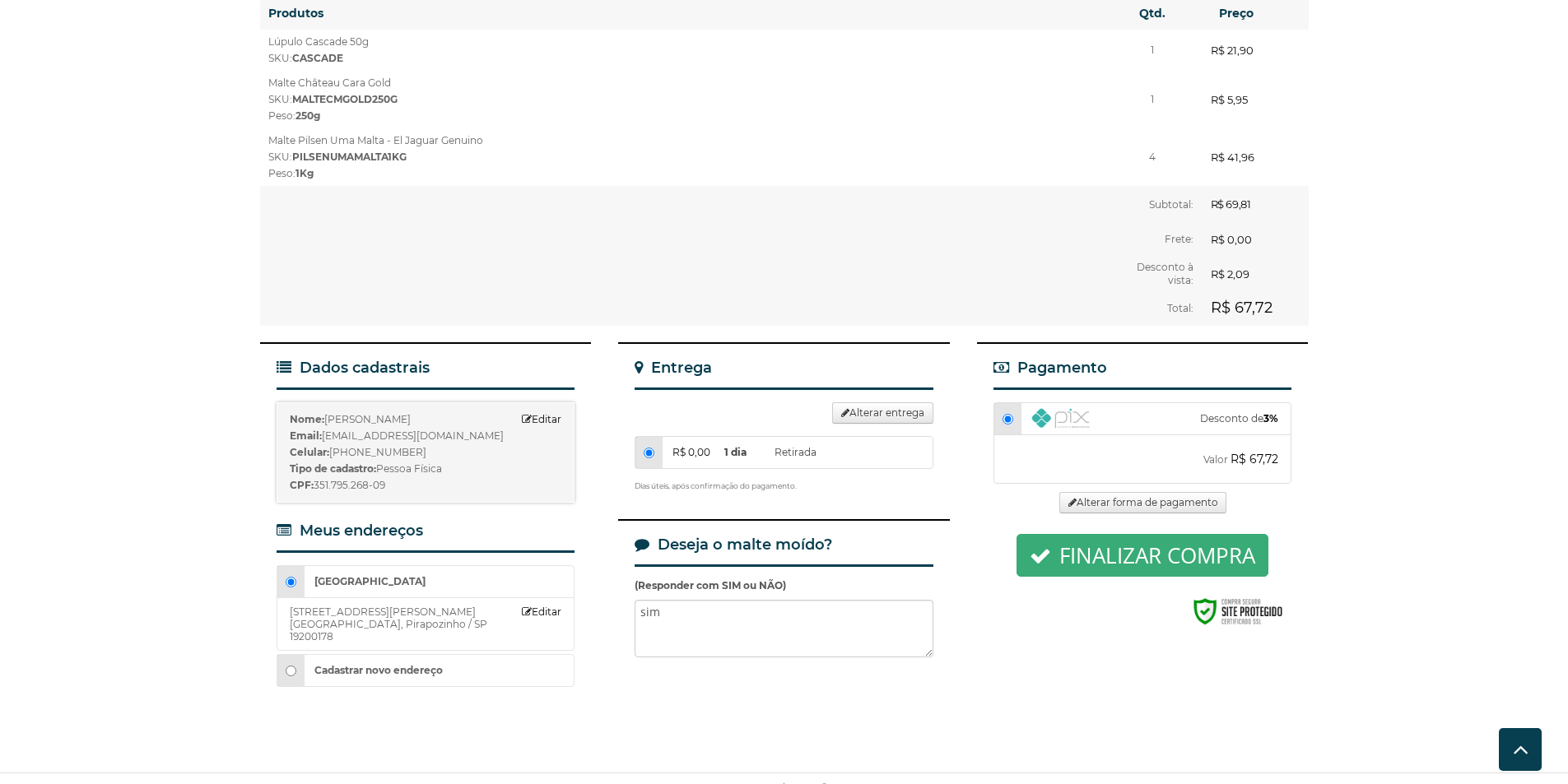
click at [1123, 533] on button "Finalizar compra" at bounding box center [1142, 555] width 252 height 43
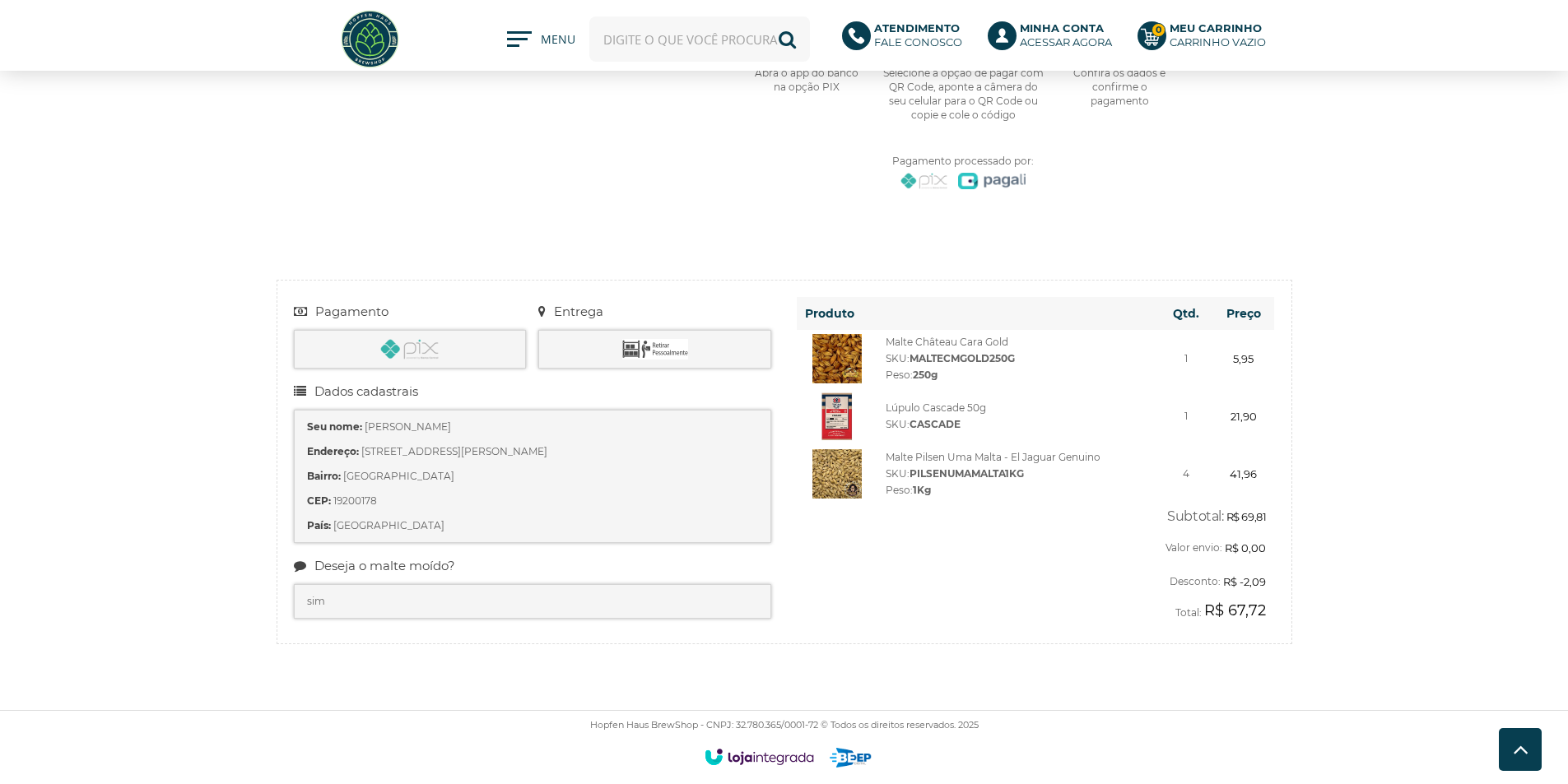
scroll to position [595, 0]
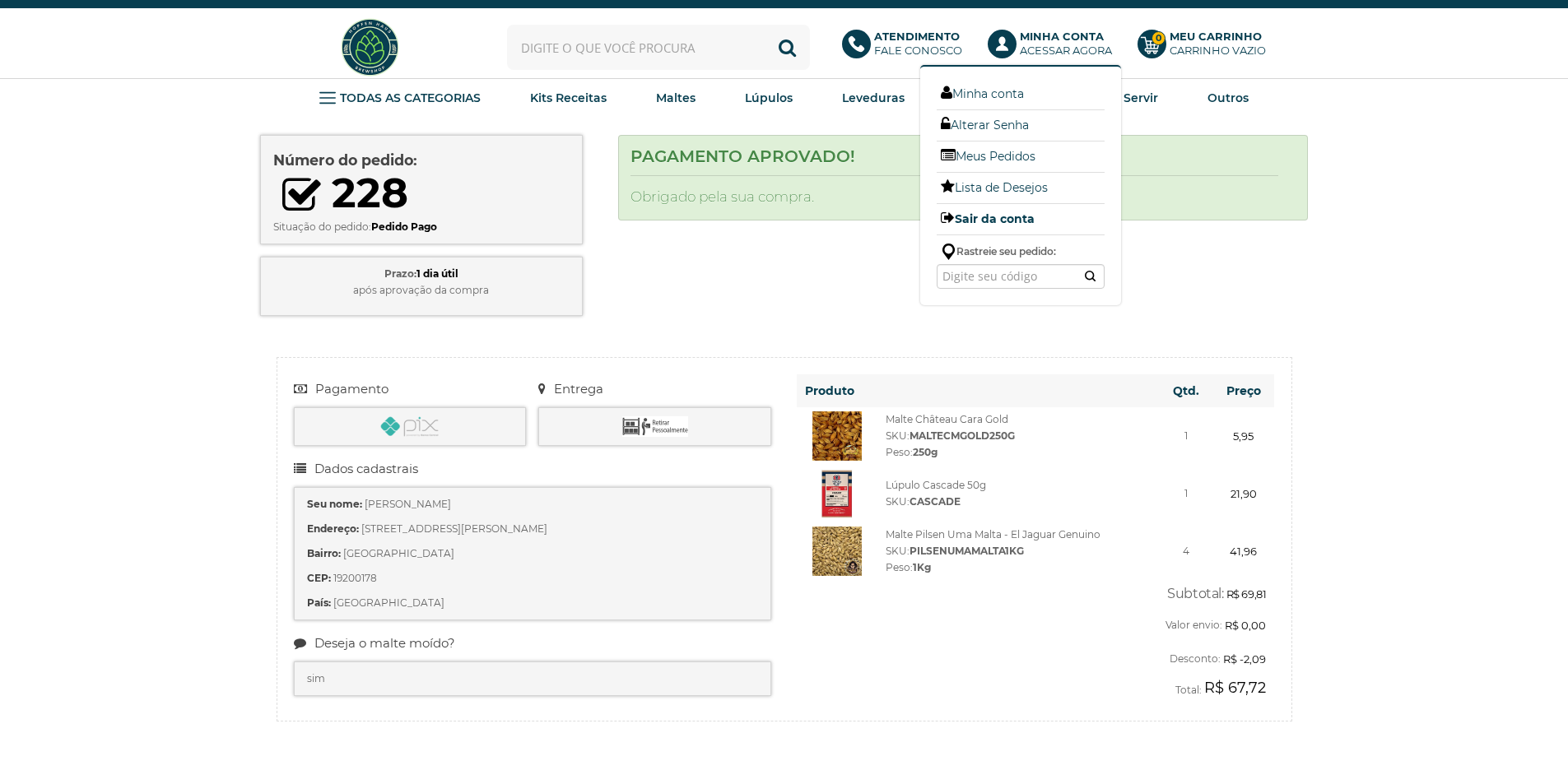
click at [991, 223] on link "Sair da conta" at bounding box center [1020, 219] width 168 height 22
